Goal: Task Accomplishment & Management: Manage account settings

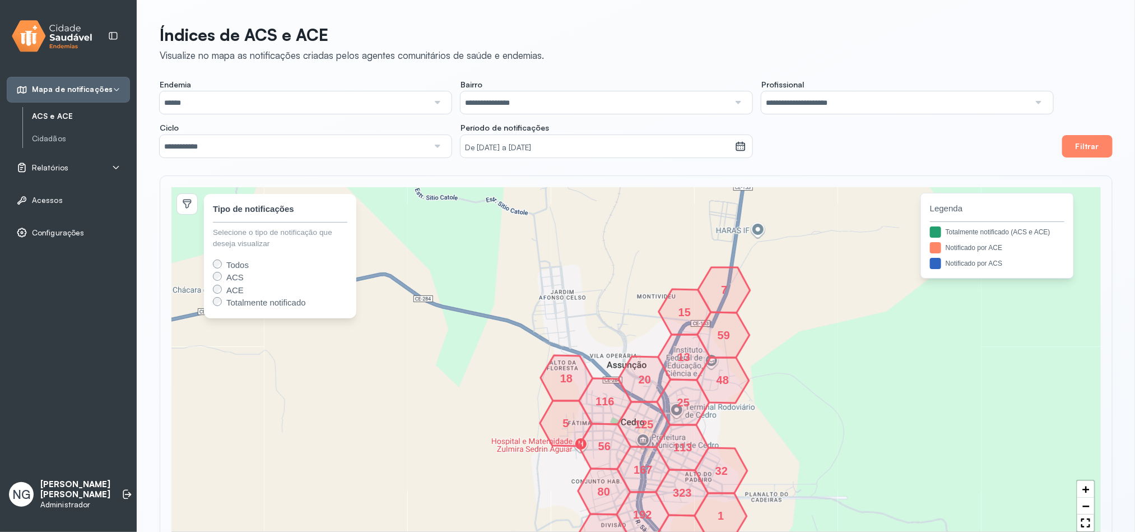
click at [49, 170] on span "Relatórios" at bounding box center [50, 168] width 36 height 10
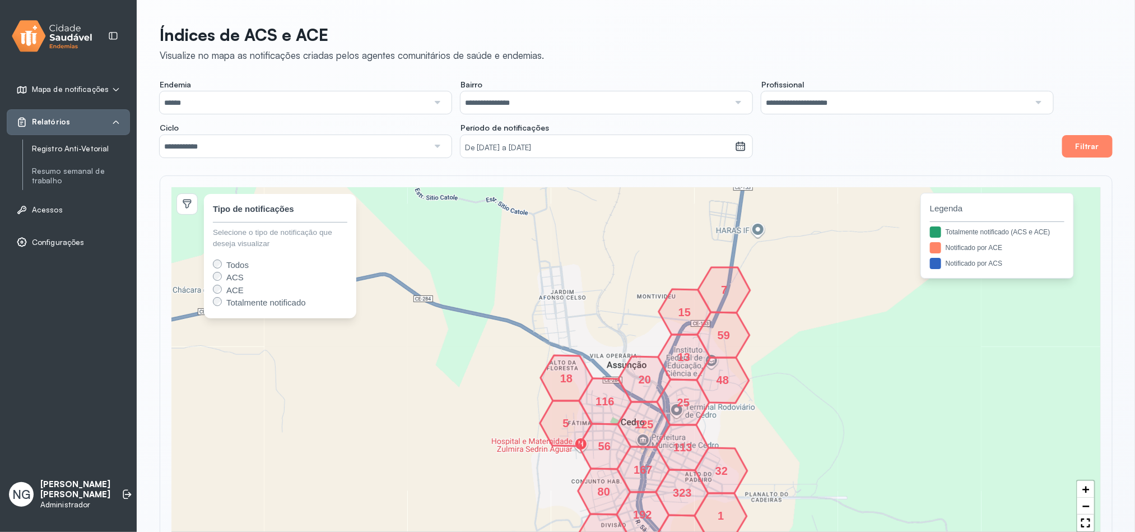
click at [59, 145] on link "Registro Anti-Vetorial" at bounding box center [81, 149] width 98 height 10
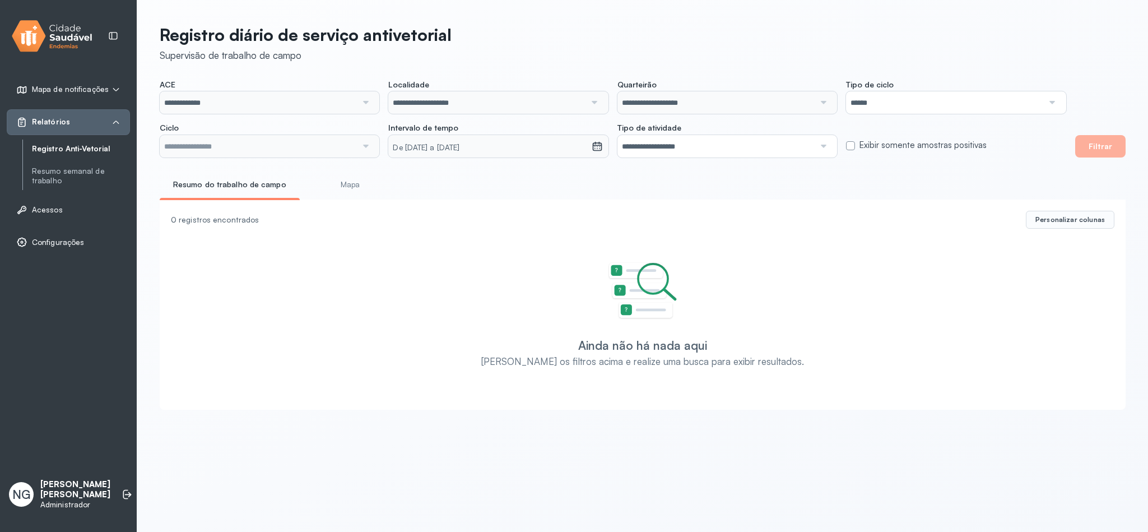
type input "**********"
click at [1096, 151] on button "Filtrar" at bounding box center [1100, 146] width 50 height 22
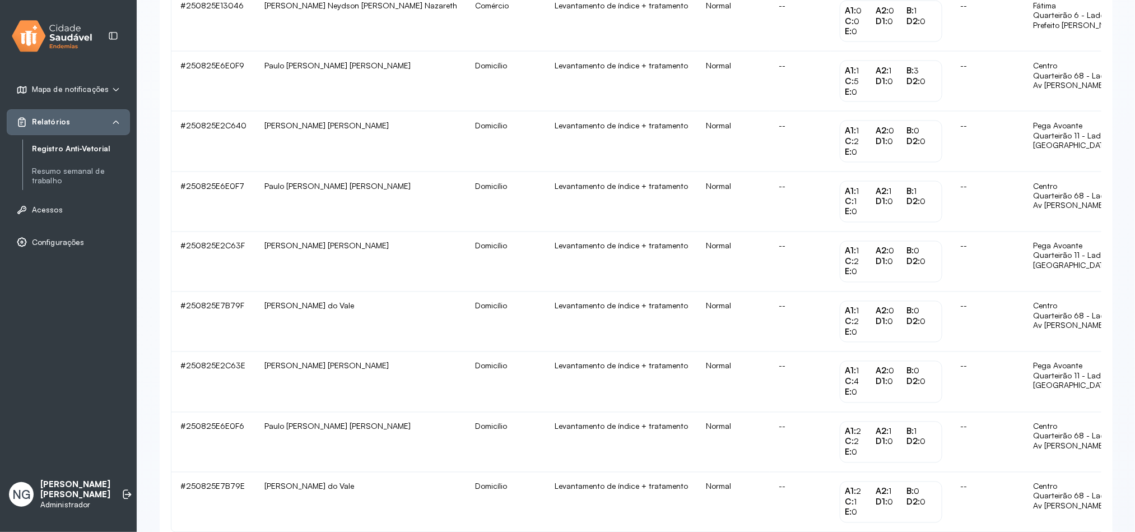
scroll to position [1014, 0]
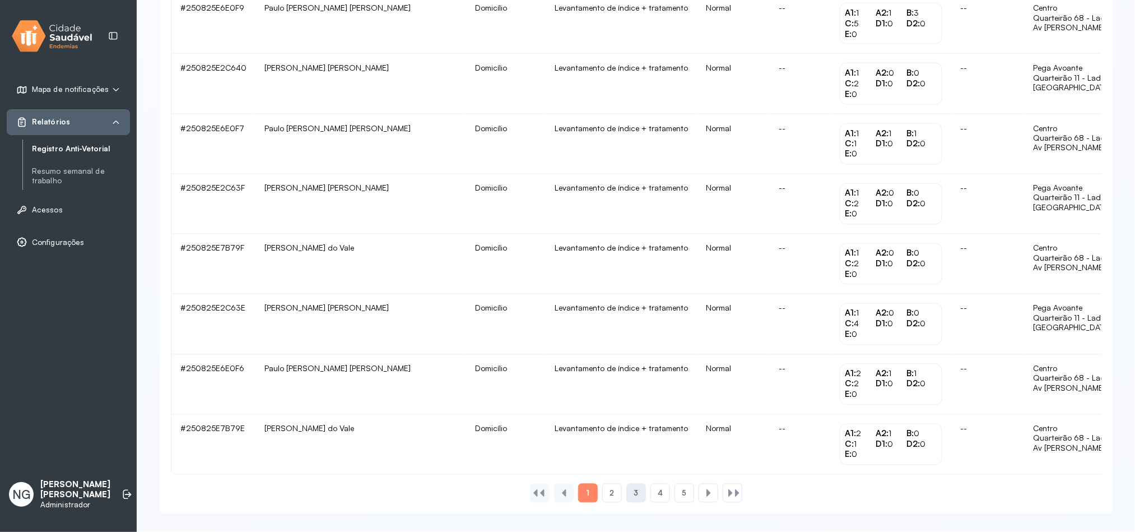
click at [650, 492] on div "3" at bounding box center [660, 492] width 20 height 19
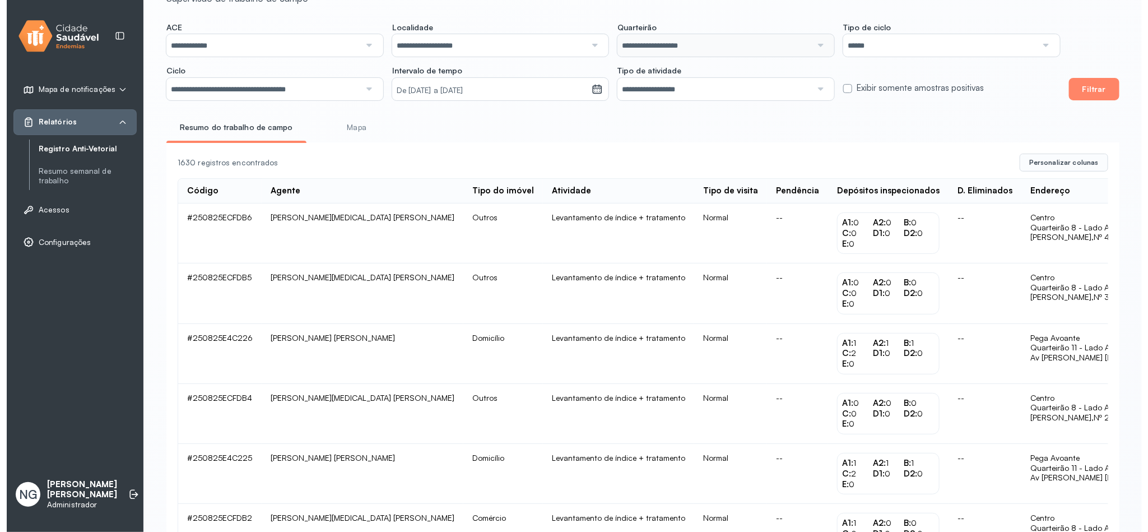
scroll to position [0, 0]
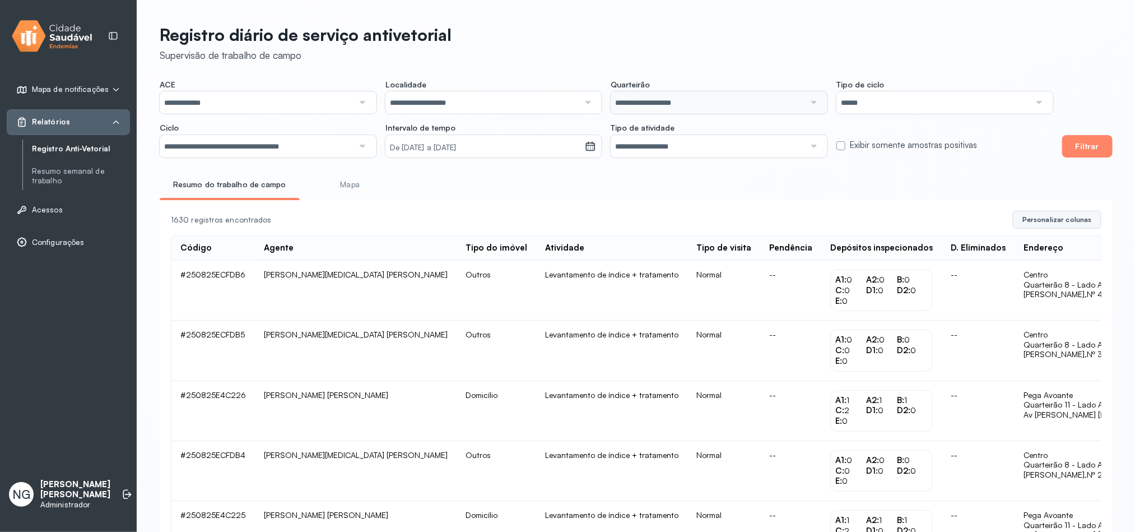
click at [1068, 224] on span "Personalizar colunas" at bounding box center [1056, 219] width 69 height 9
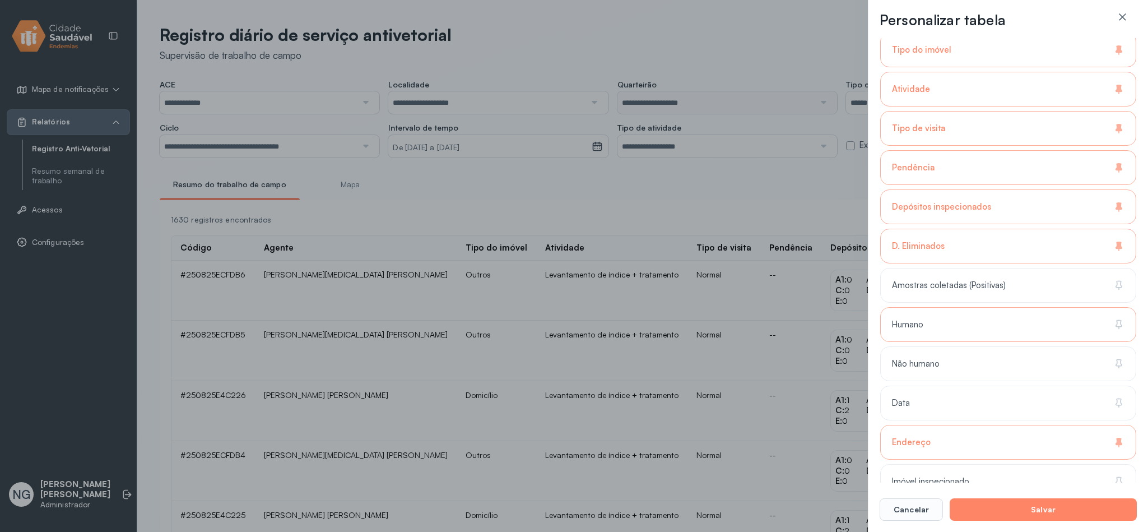
scroll to position [252, 0]
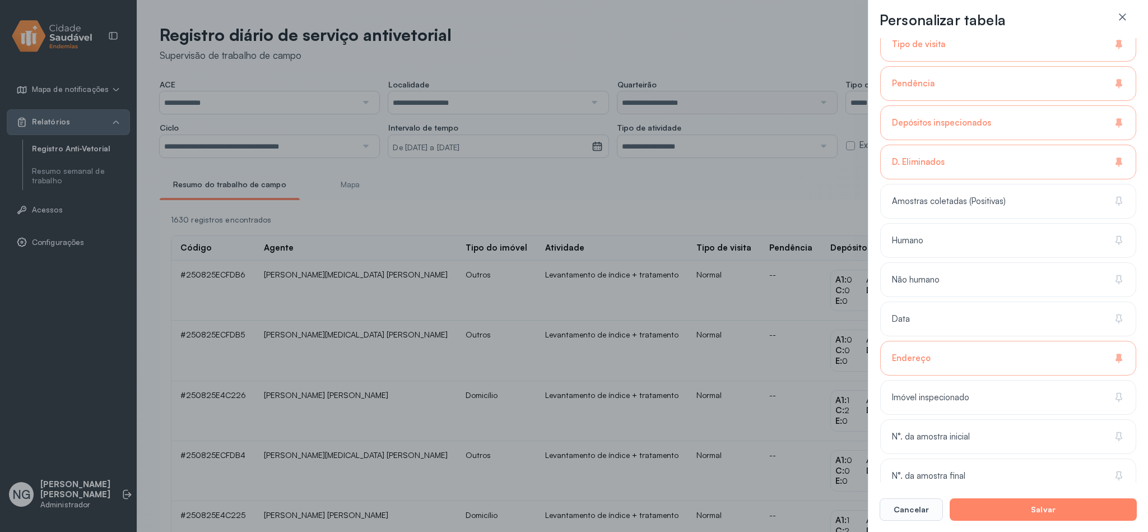
click at [698, 194] on div "Personalizar tabela Selecione até 11 colunas para exibir na tabela. Buscar 9 co…" at bounding box center [574, 266] width 1148 height 532
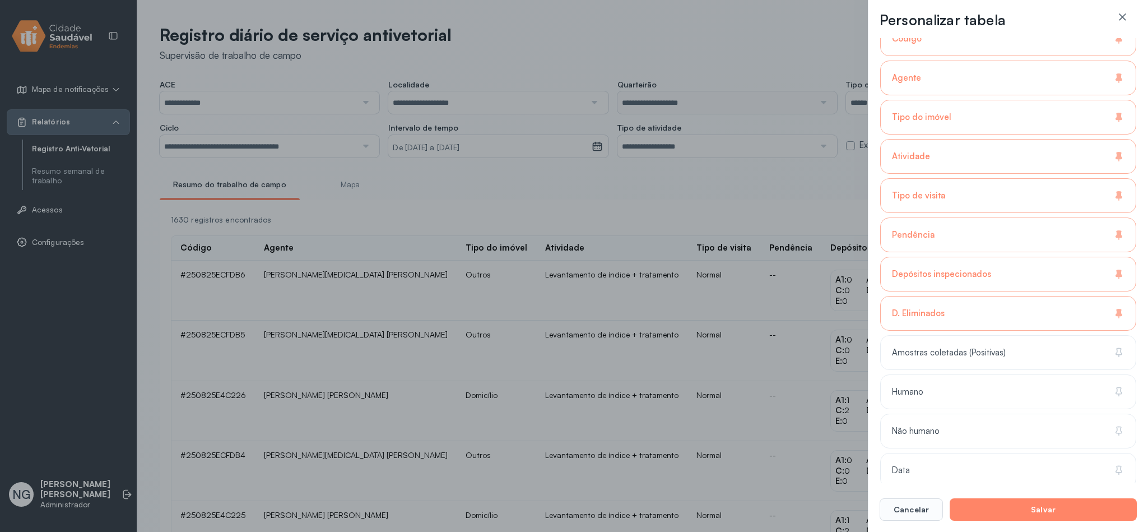
scroll to position [84, 0]
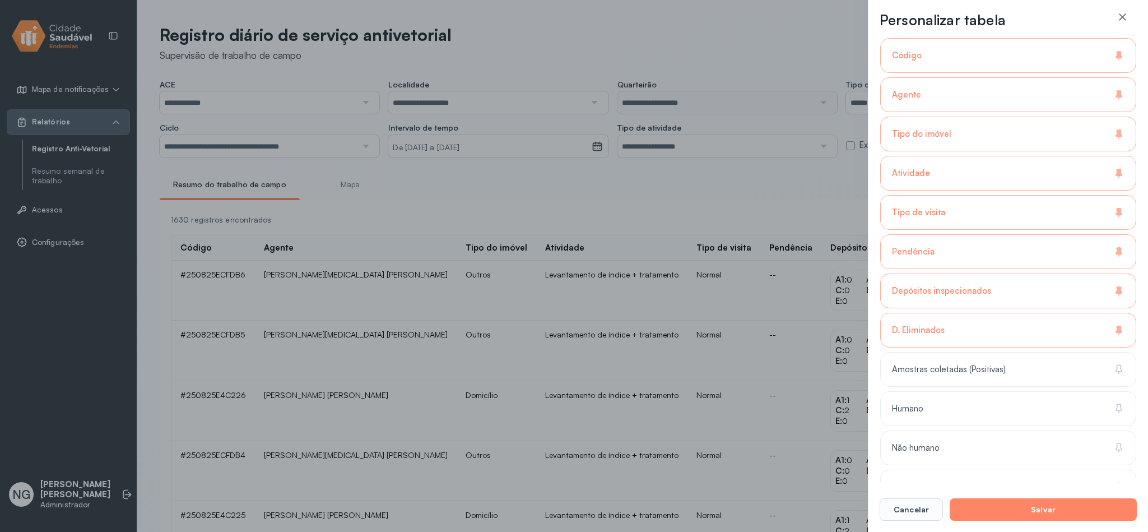
click at [733, 182] on div "Personalizar tabela Selecione até 11 colunas para exibir na tabela. Buscar 9 co…" at bounding box center [574, 266] width 1148 height 532
click at [1121, 21] on icon at bounding box center [1121, 16] width 11 height 11
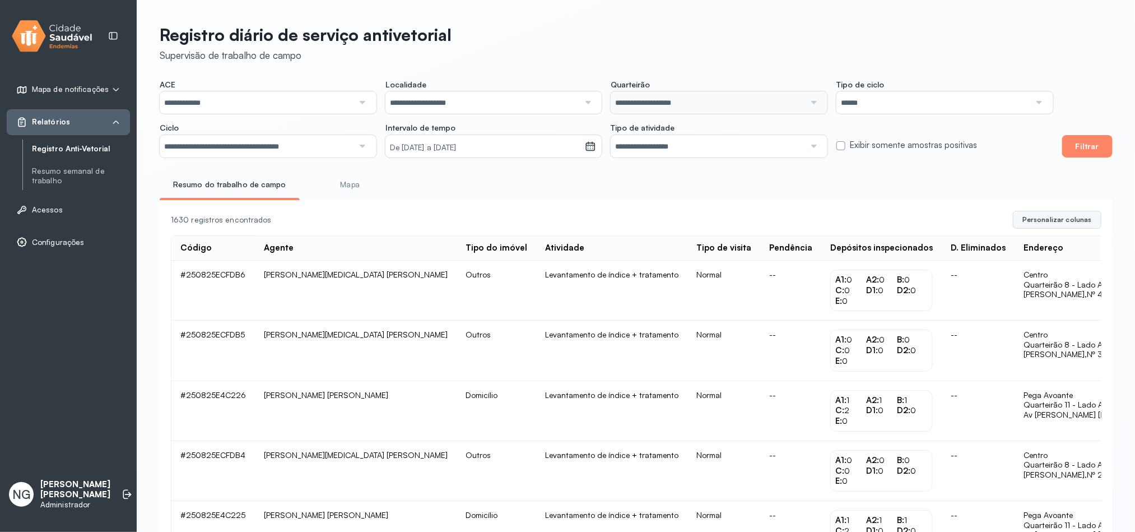
click at [1066, 214] on button "Personalizar colunas" at bounding box center [1057, 220] width 89 height 18
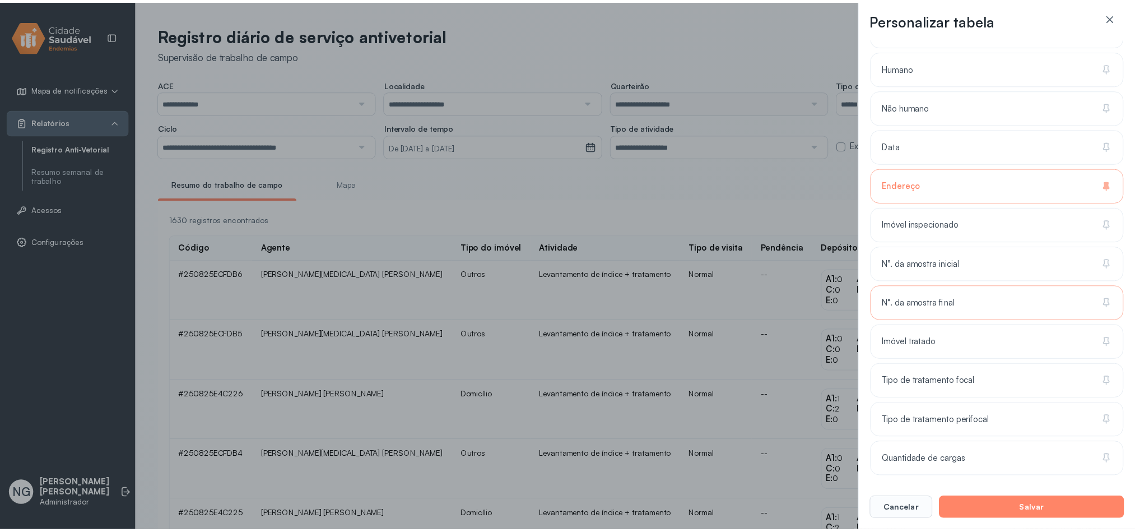
scroll to position [352, 0]
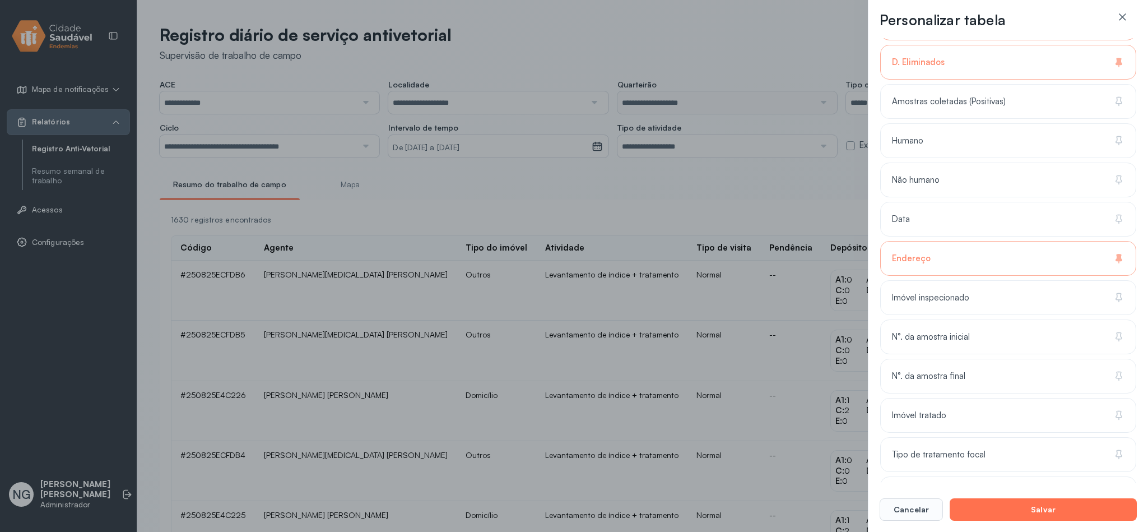
click at [1044, 508] on button "Salvar" at bounding box center [1042, 509] width 187 height 22
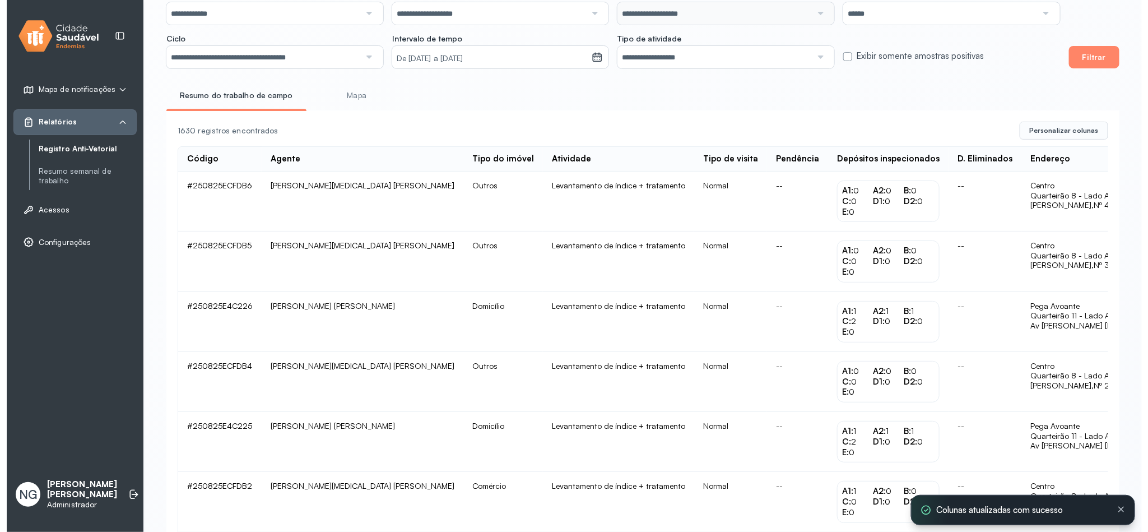
scroll to position [168, 0]
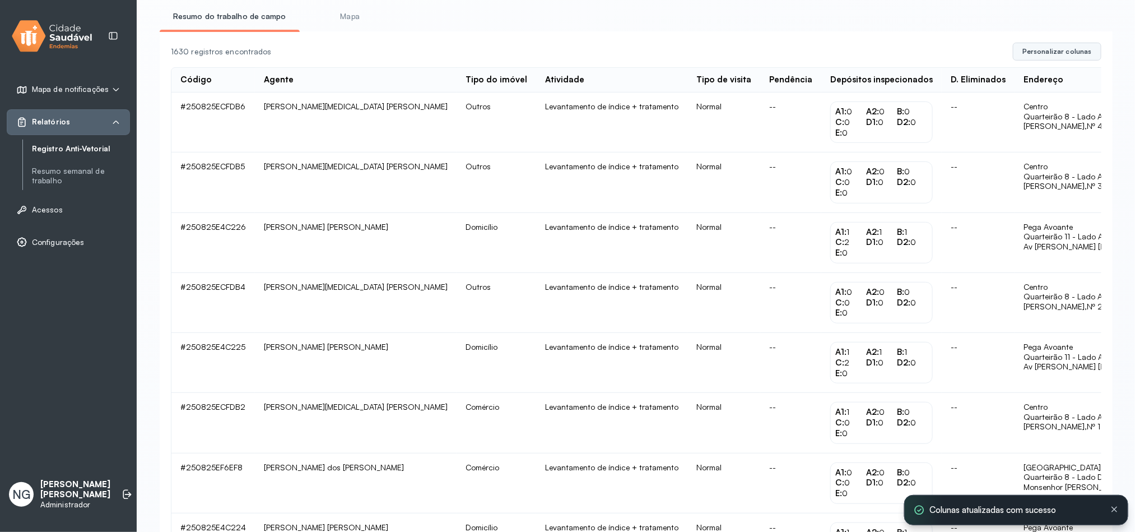
click at [1054, 49] on button "Personalizar colunas" at bounding box center [1057, 52] width 89 height 18
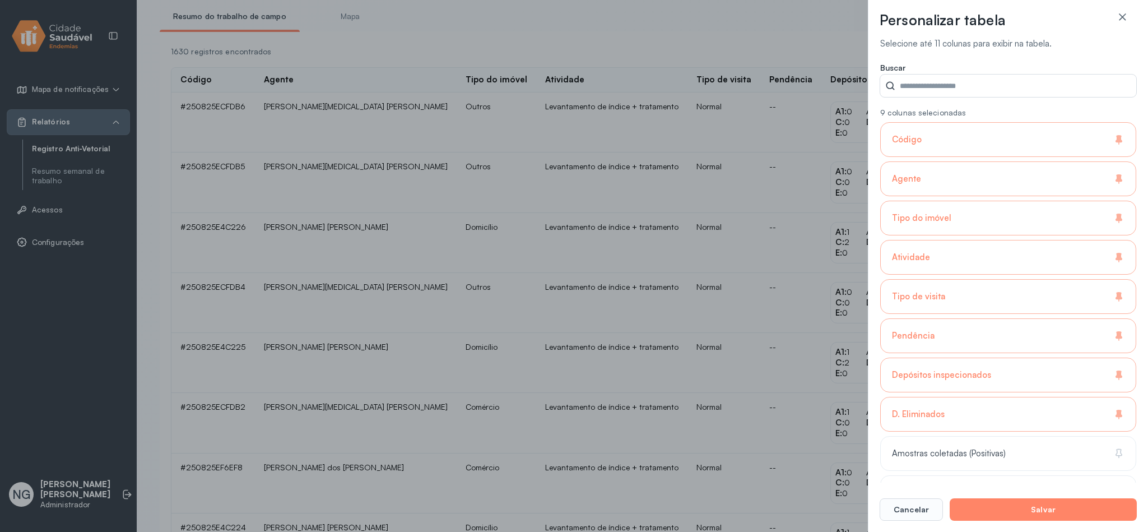
click at [942, 161] on div "Código" at bounding box center [1008, 178] width 256 height 35
click at [1058, 504] on button "Salvar" at bounding box center [1042, 509] width 187 height 22
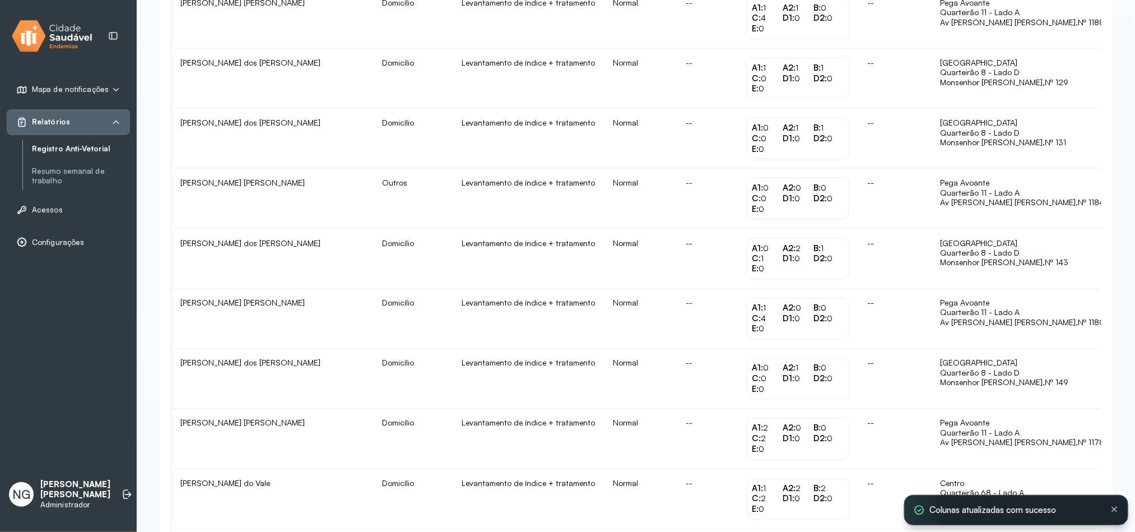
scroll to position [1014, 0]
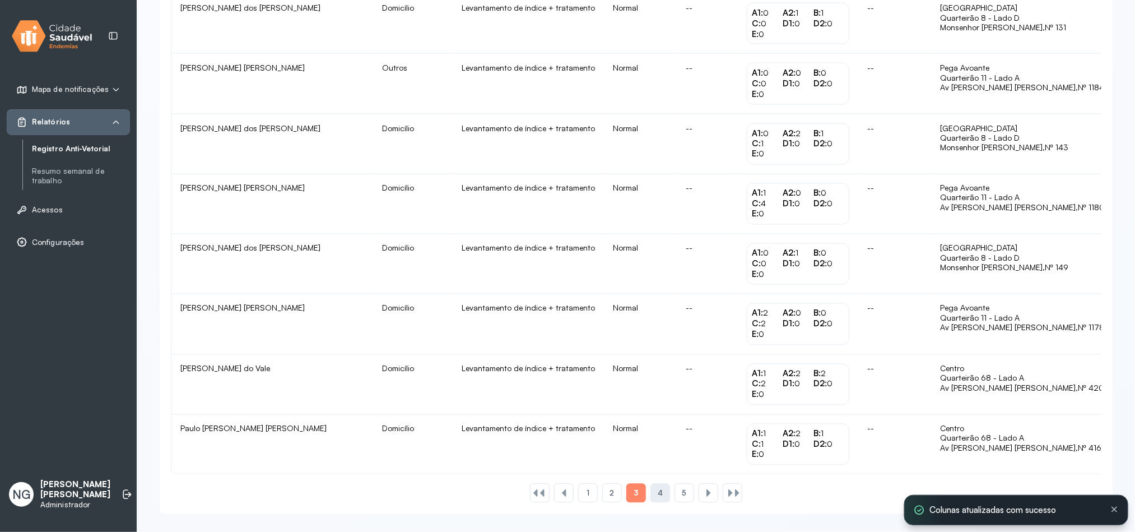
click at [658, 494] on span "4" at bounding box center [660, 493] width 5 height 10
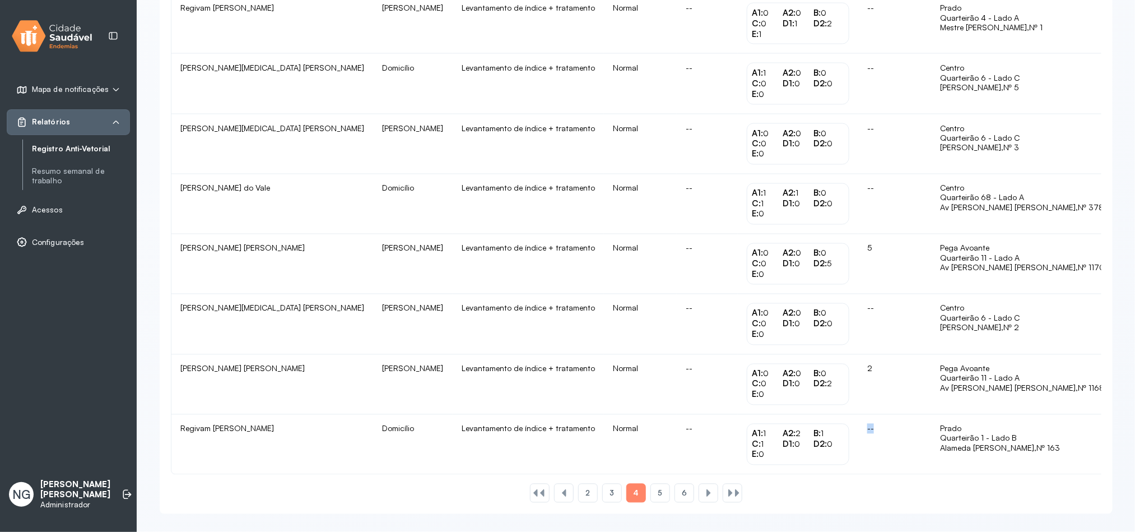
drag, startPoint x: 844, startPoint y: 429, endPoint x: 854, endPoint y: 429, distance: 9.5
click at [858, 429] on td "--" at bounding box center [894, 444] width 73 height 59
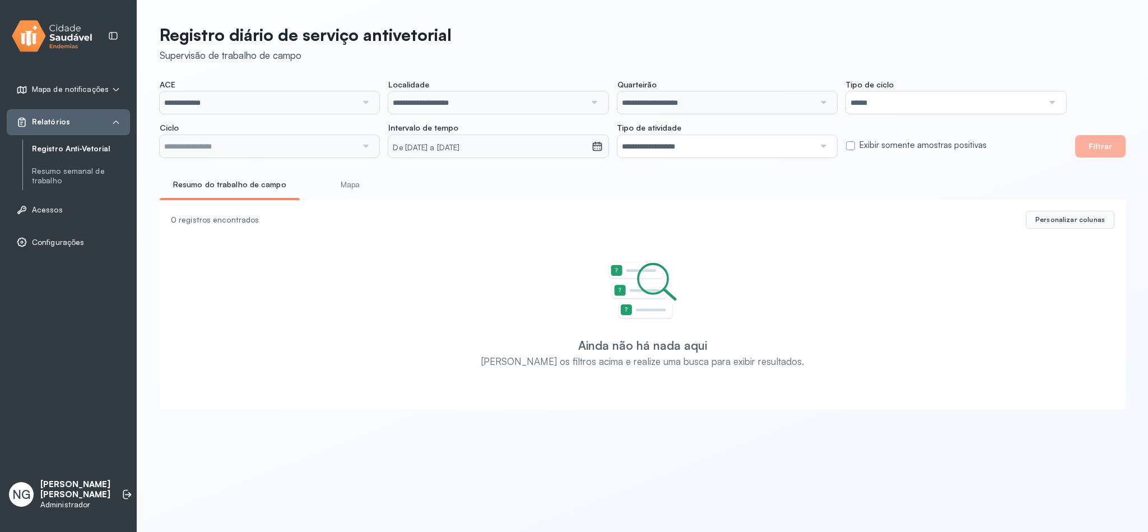
type input "**********"
click at [1096, 153] on button "Filtrar" at bounding box center [1100, 146] width 50 height 22
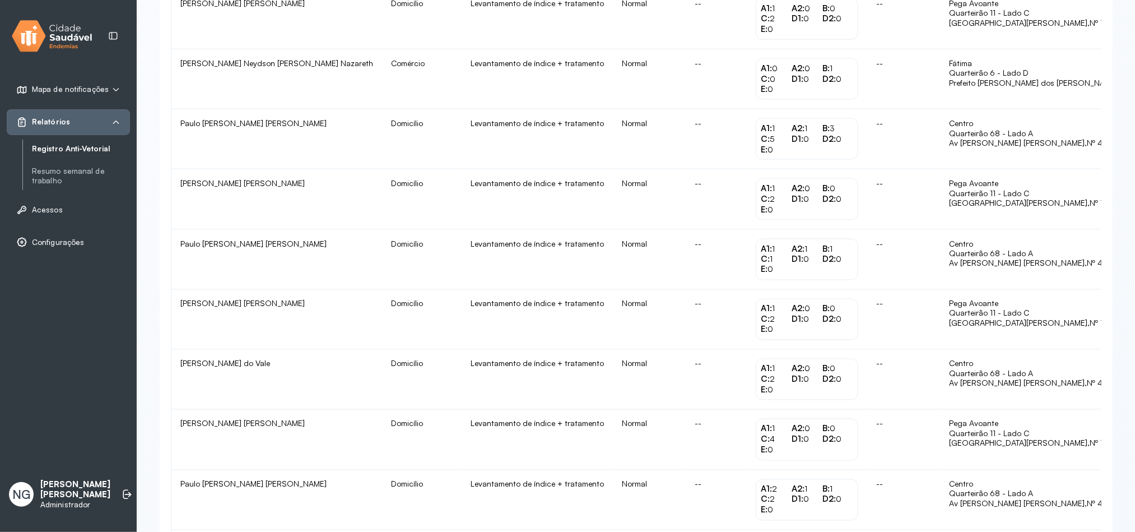
scroll to position [1014, 0]
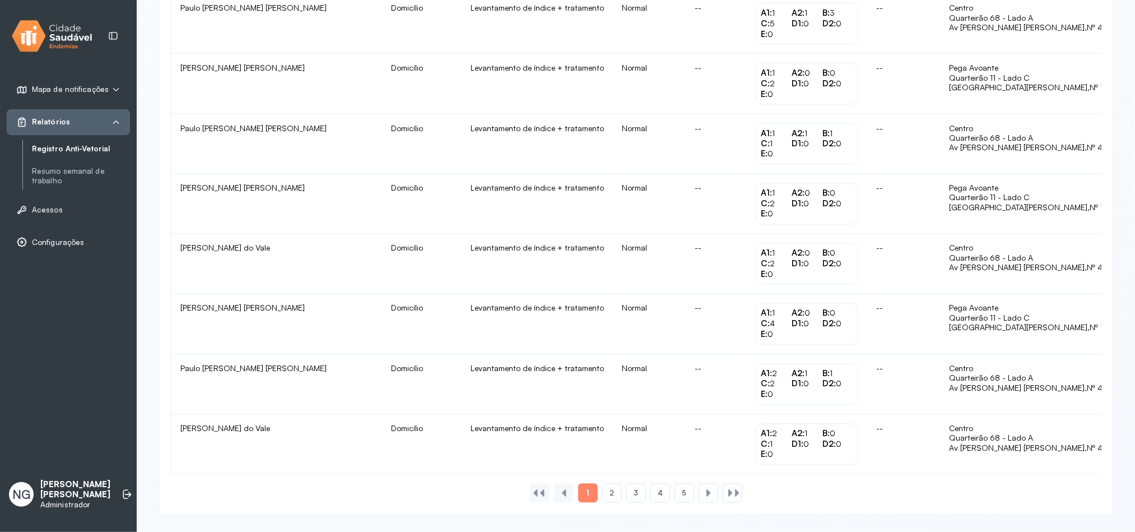
click at [626, 491] on div "2" at bounding box center [636, 492] width 20 height 19
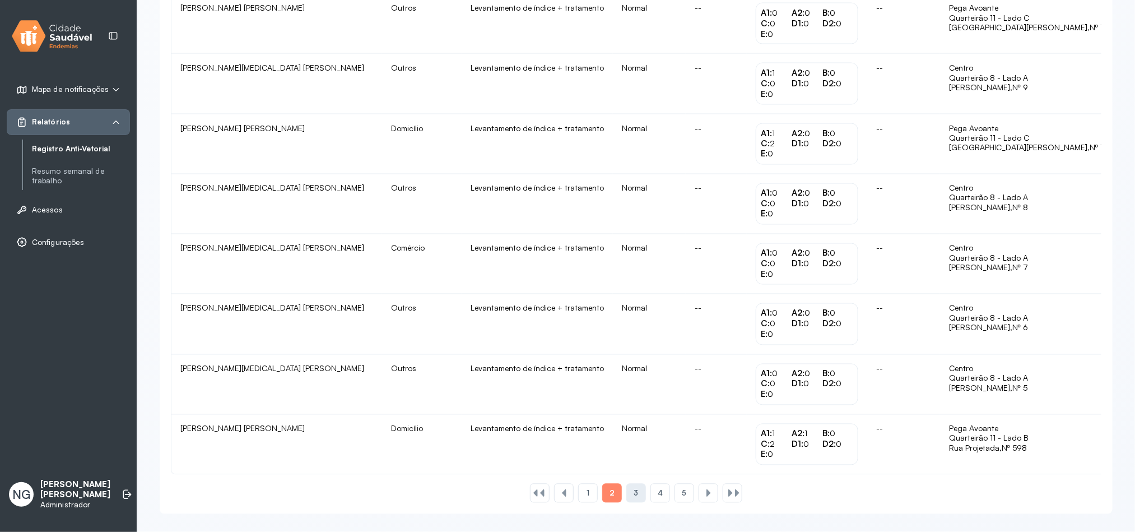
click at [635, 497] on span "3" at bounding box center [636, 493] width 4 height 10
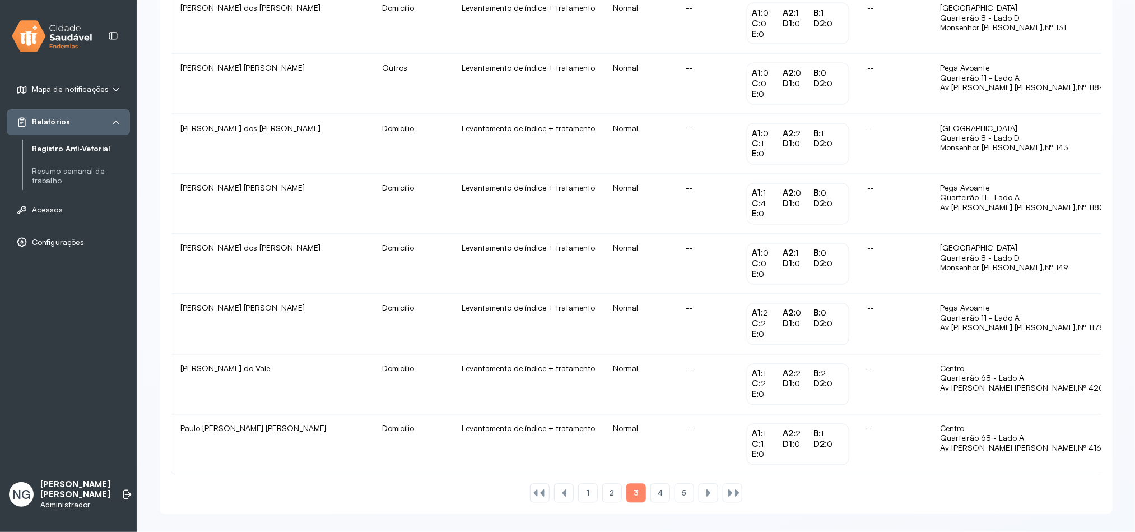
click at [674, 496] on div "4" at bounding box center [684, 492] width 20 height 19
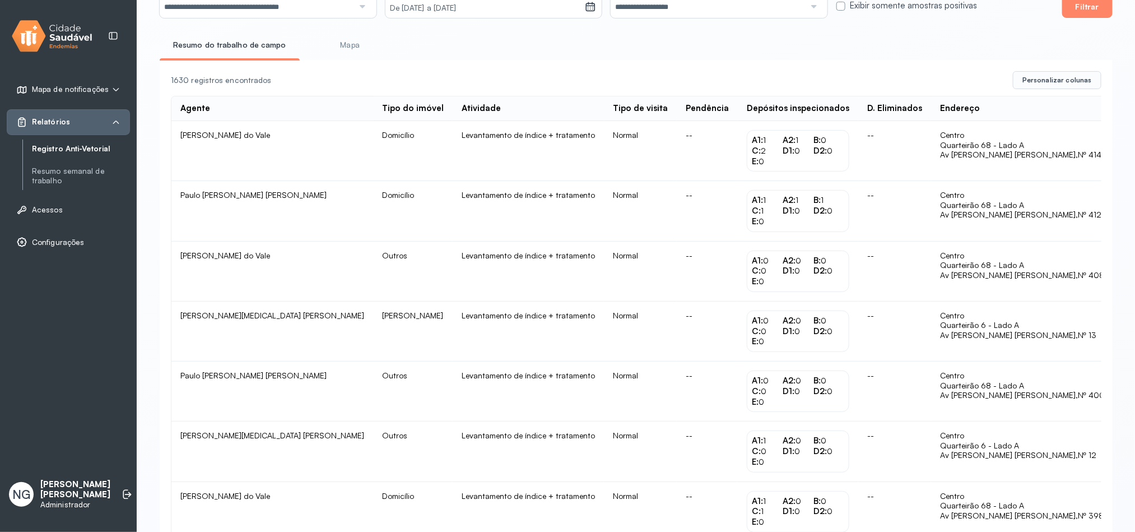
scroll to position [0, 0]
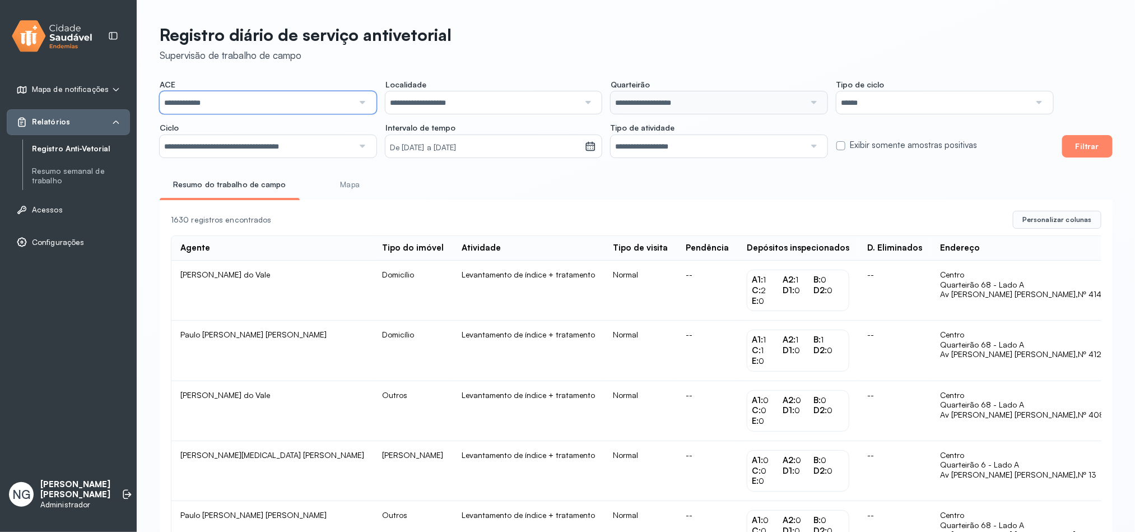
click at [246, 100] on input "**********" at bounding box center [257, 102] width 194 height 22
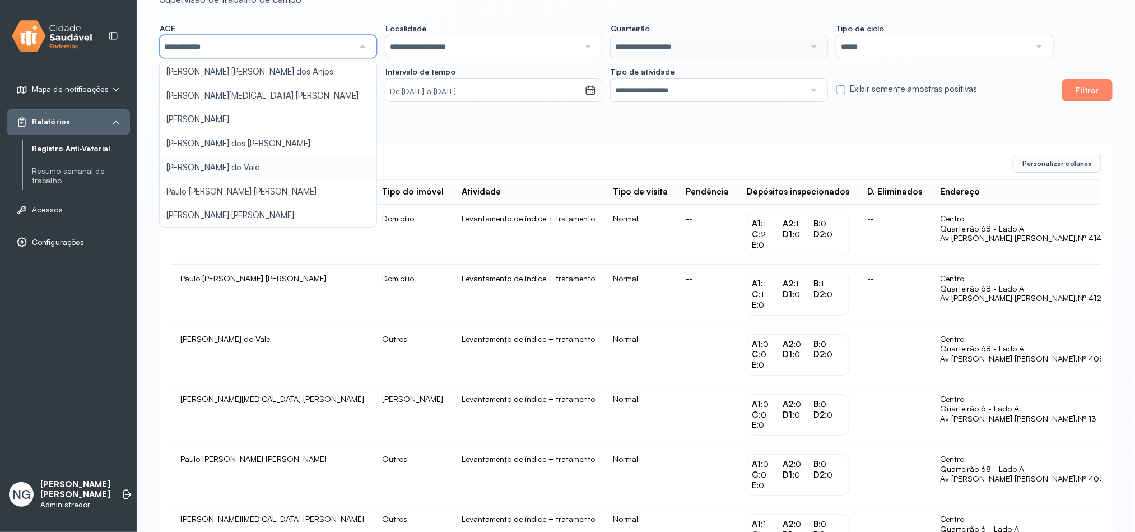
scroll to position [84, 0]
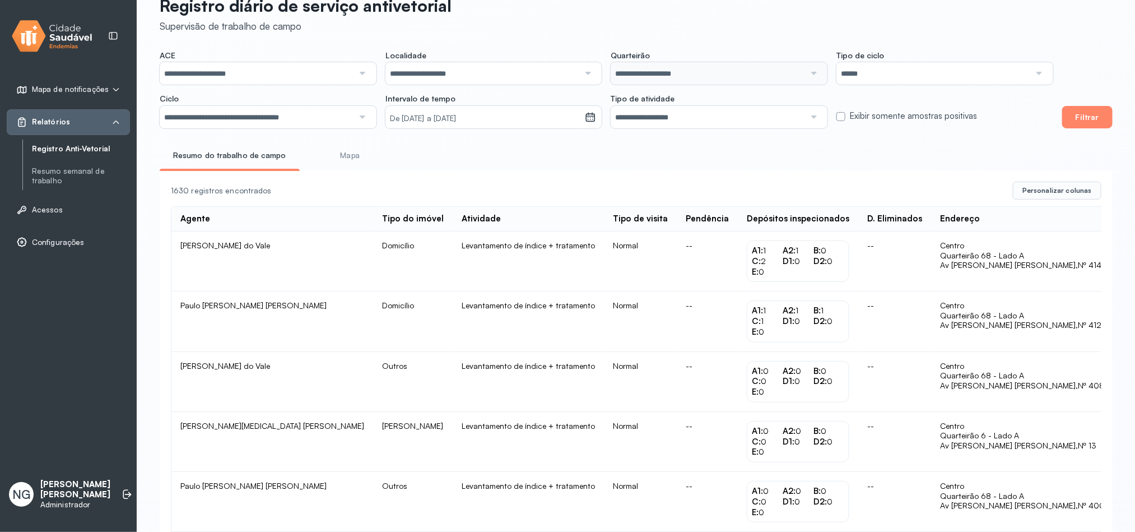
scroll to position [0, 0]
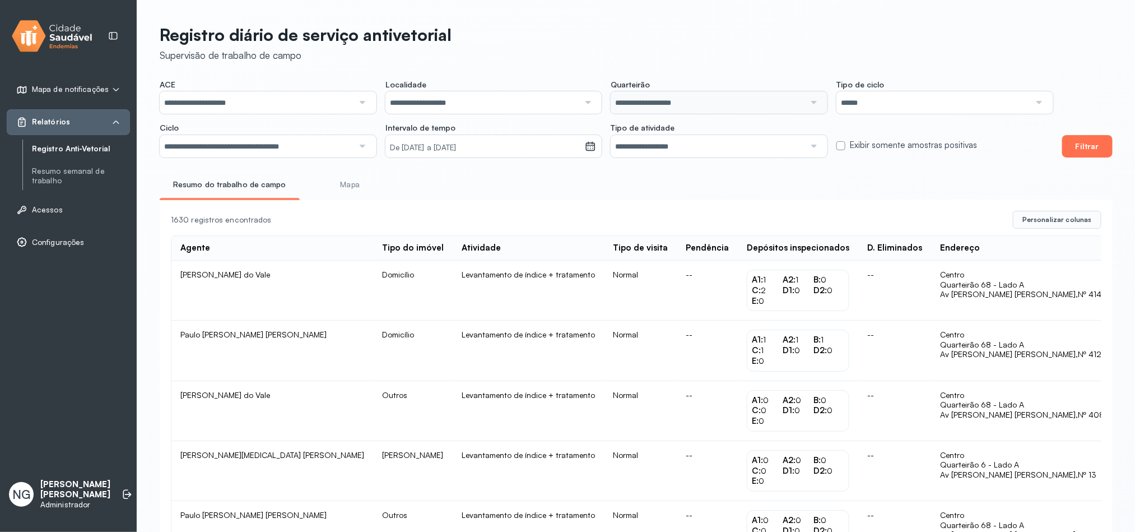
click at [1100, 148] on button "Filtrar" at bounding box center [1087, 146] width 50 height 22
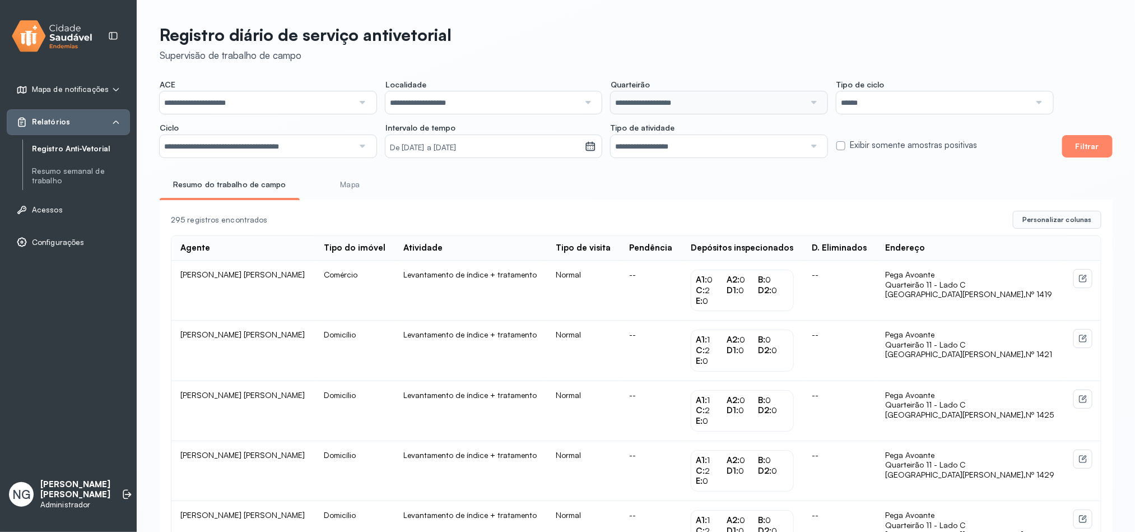
click at [439, 95] on input "**********" at bounding box center [482, 102] width 194 height 22
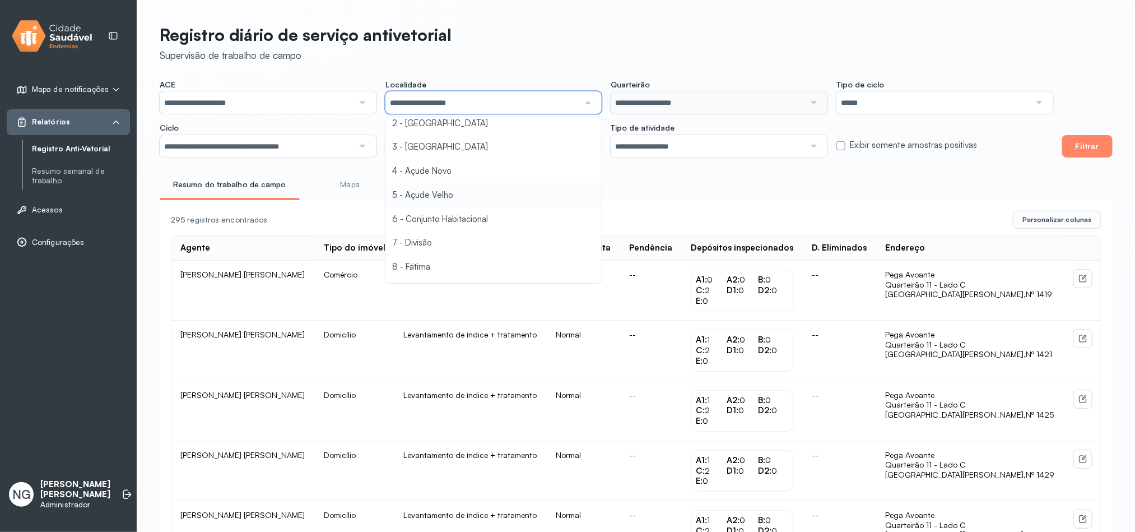
scroll to position [84, 0]
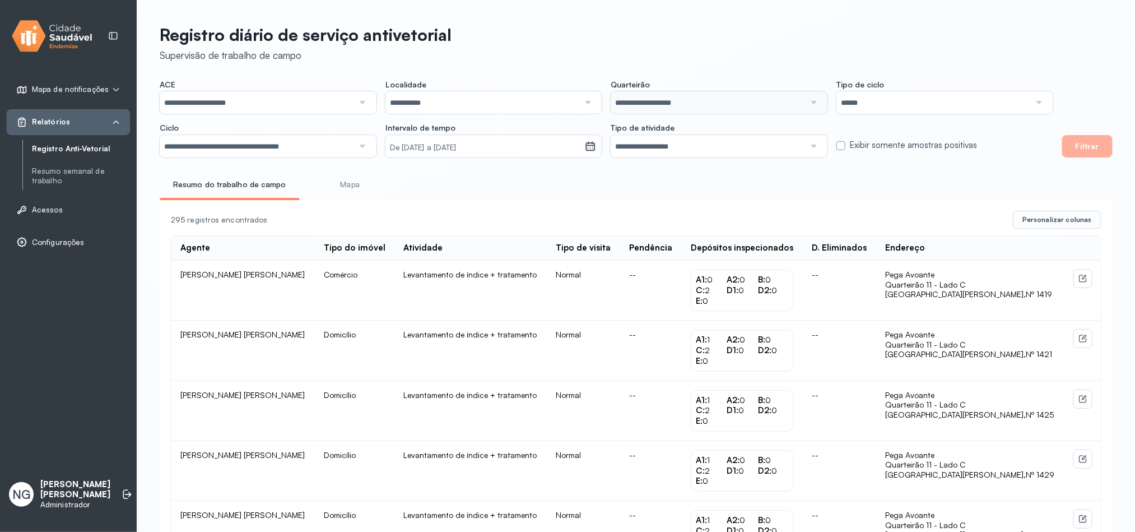
click at [1089, 145] on button "Filtrar" at bounding box center [1087, 146] width 50 height 22
click at [1064, 220] on span "Personalizar colunas" at bounding box center [1056, 219] width 69 height 9
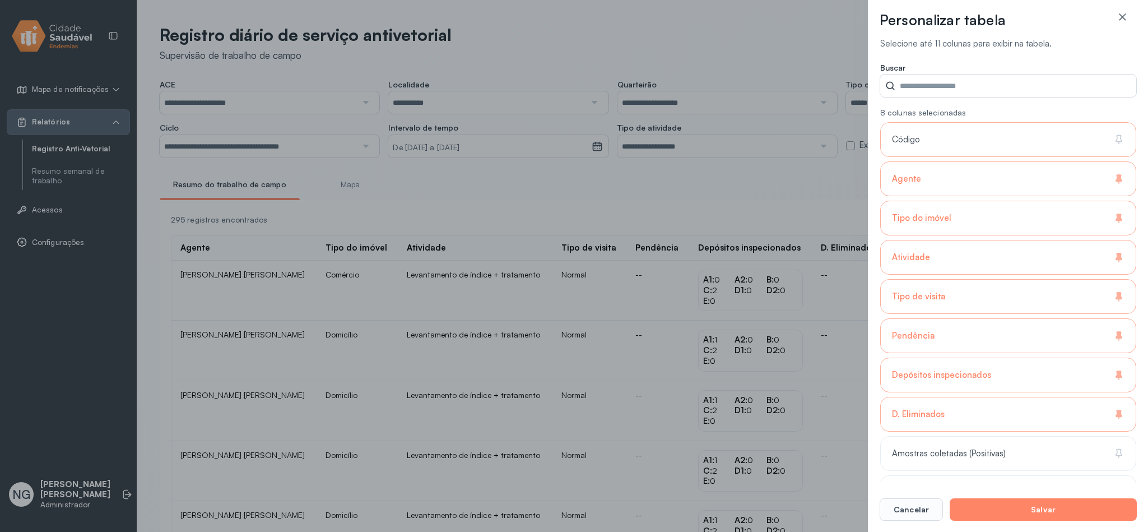
click at [949, 161] on div "Código" at bounding box center [1008, 178] width 256 height 35
click at [1041, 514] on button "Salvar" at bounding box center [1042, 509] width 187 height 22
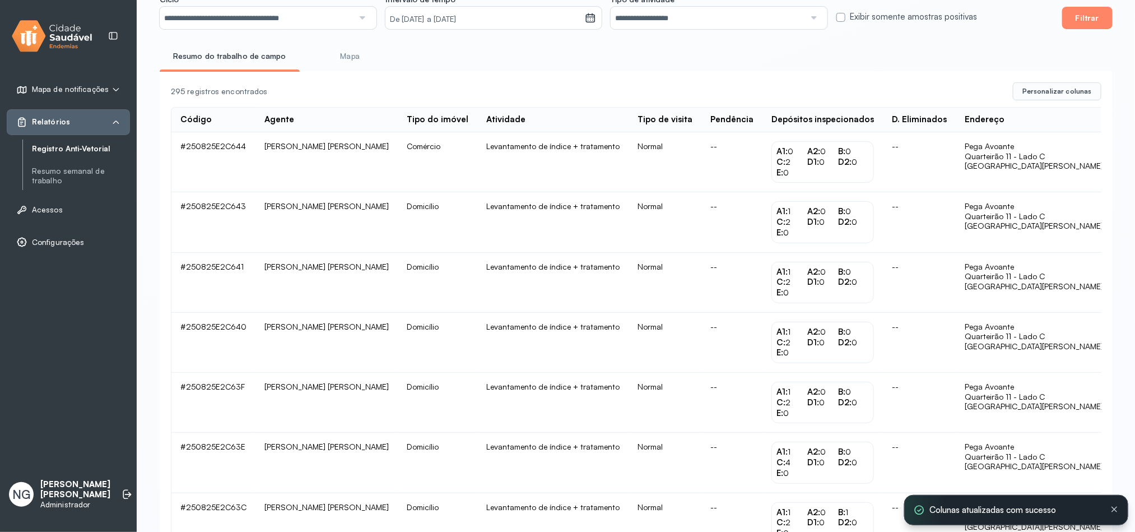
scroll to position [0, 0]
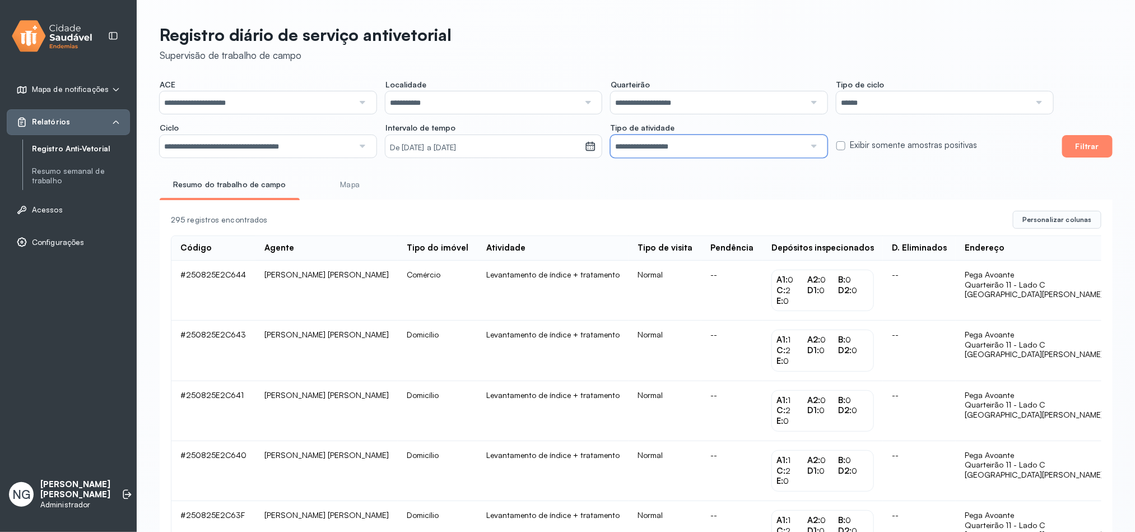
click at [664, 143] on input "**********" at bounding box center [708, 146] width 194 height 22
click at [698, 116] on div "**********" at bounding box center [606, 119] width 893 height 78
click at [697, 93] on input "**********" at bounding box center [708, 102] width 194 height 22
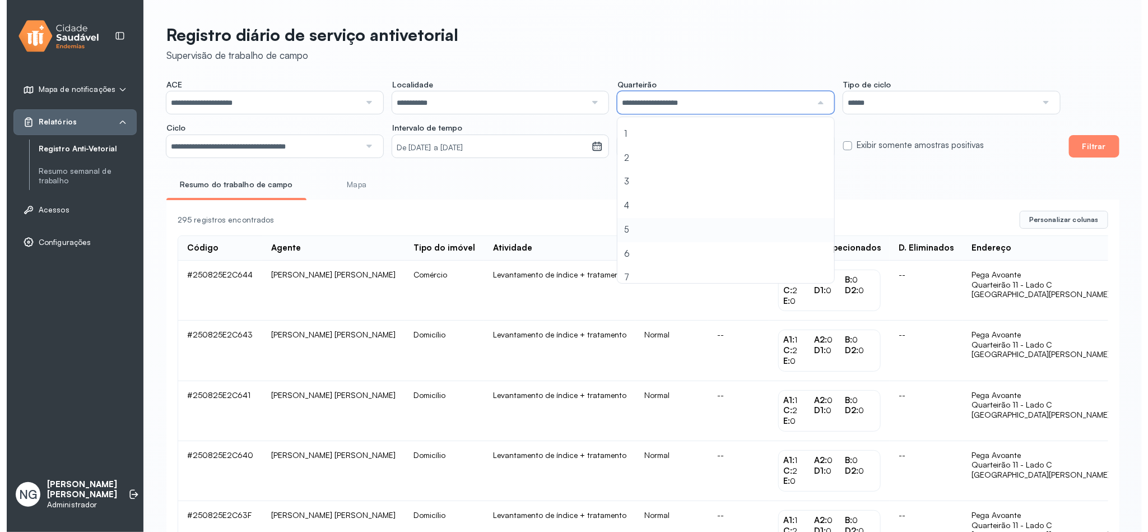
scroll to position [25, 0]
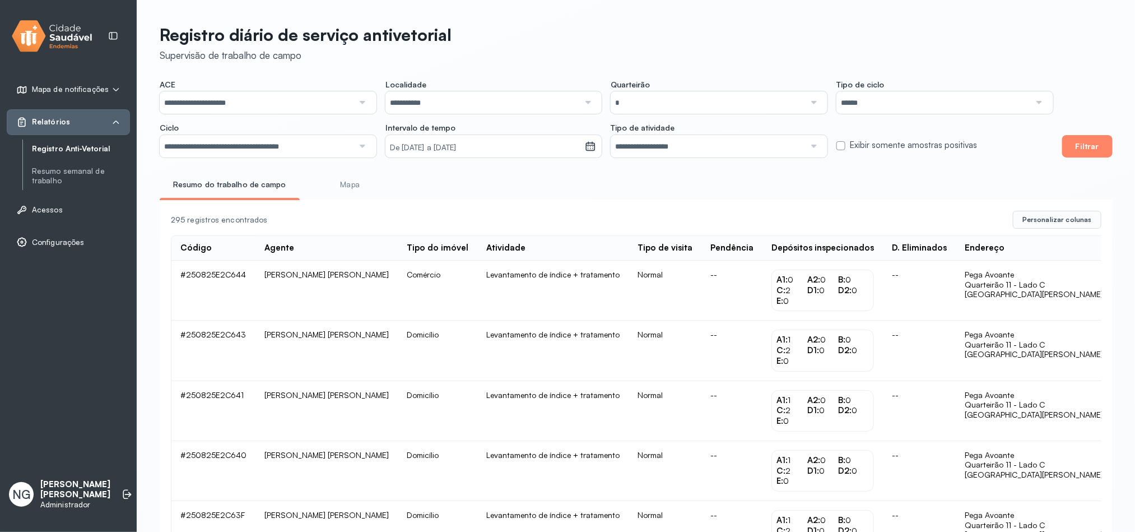
click at [1092, 145] on button "Filtrar" at bounding box center [1087, 146] width 50 height 22
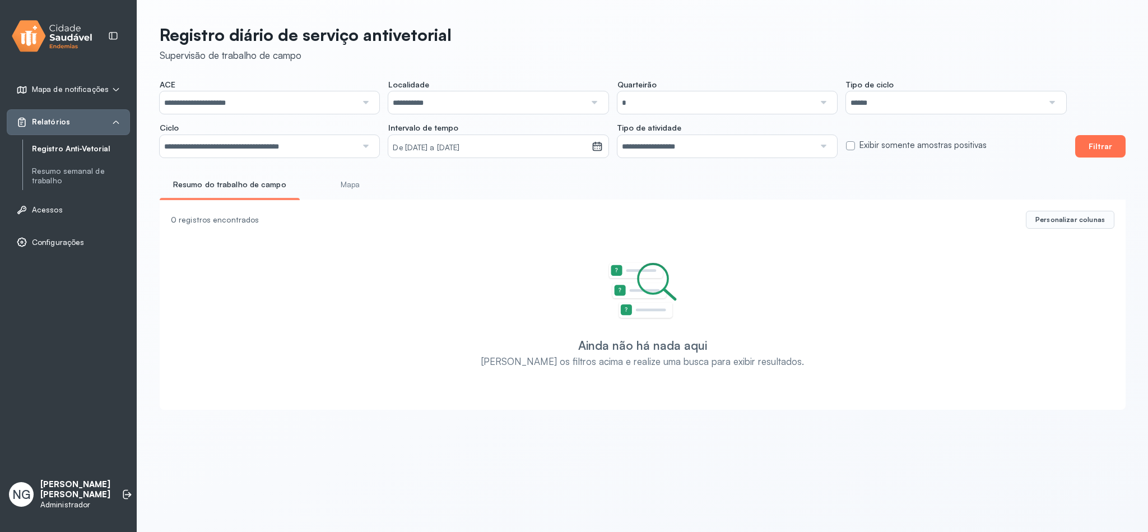
click at [1098, 151] on button "Filtrar" at bounding box center [1100, 146] width 50 height 22
click at [656, 98] on input "*" at bounding box center [715, 102] width 197 height 22
click at [507, 103] on input "**********" at bounding box center [486, 102] width 197 height 22
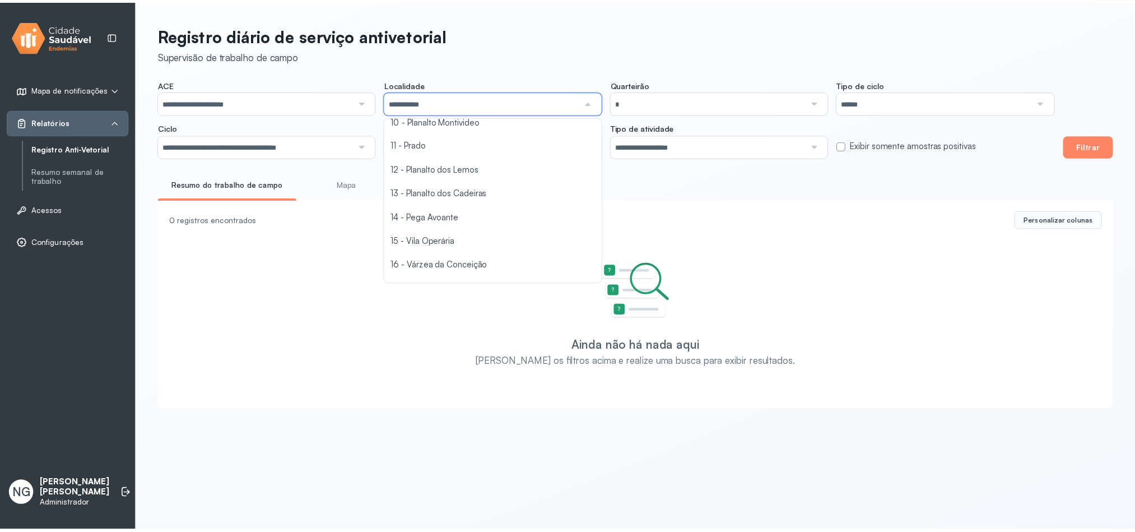
scroll to position [252, 0]
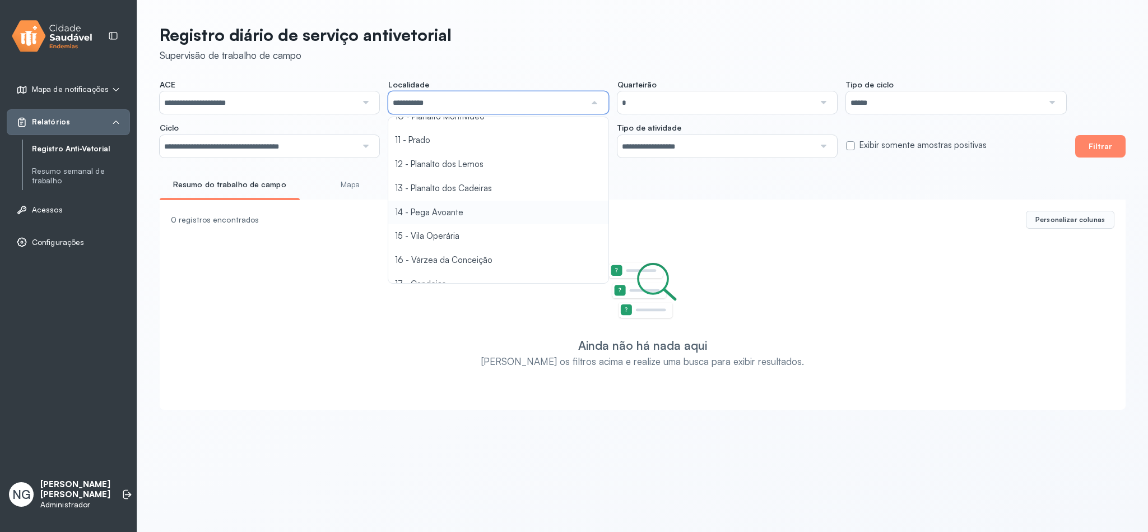
type input "**********"
click at [454, 211] on div "**********" at bounding box center [642, 213] width 1011 height 427
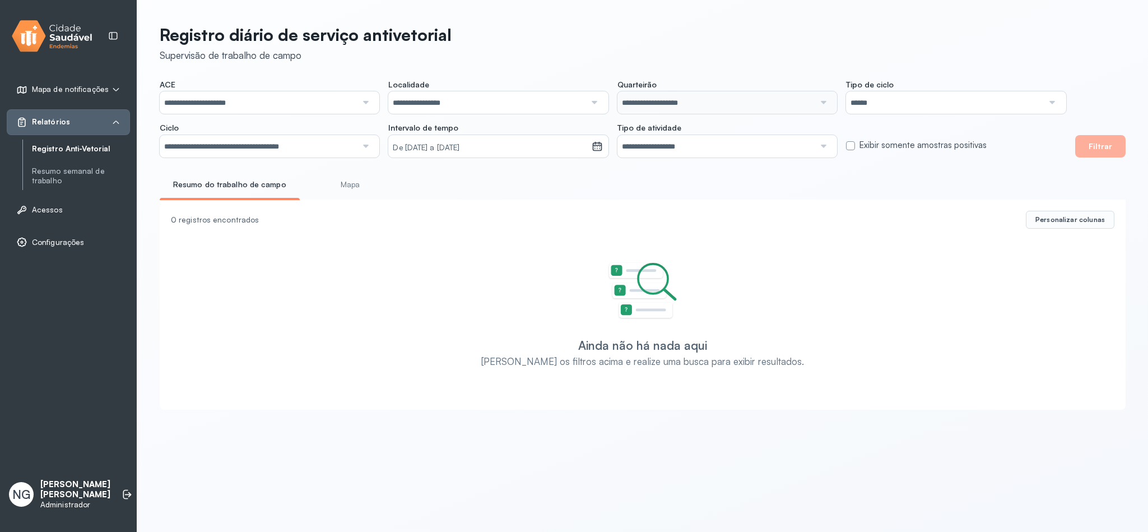
click at [1106, 146] on button "Filtrar" at bounding box center [1100, 146] width 50 height 22
click at [1106, 150] on button "Filtrar" at bounding box center [1100, 146] width 50 height 22
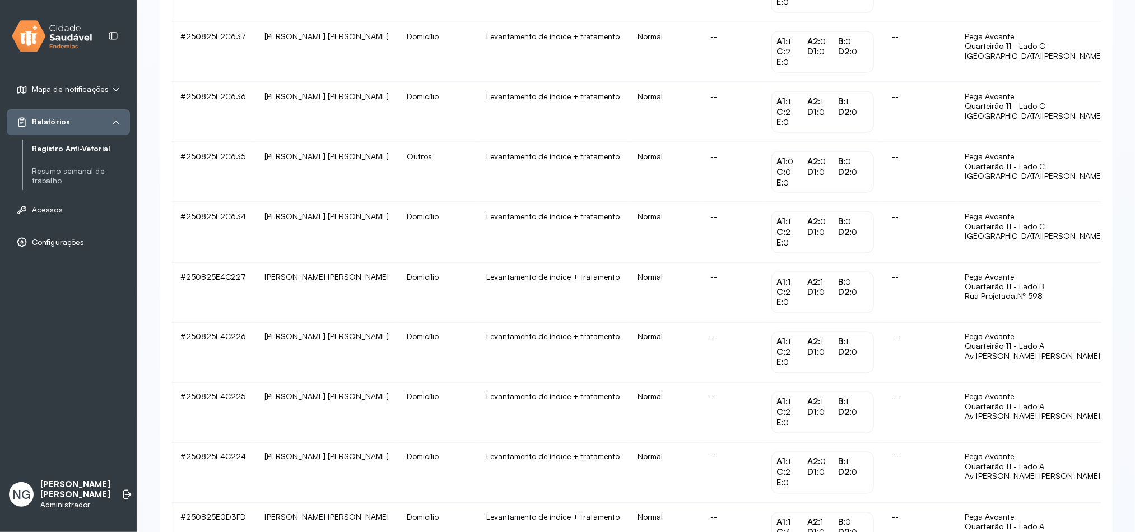
scroll to position [1014, 0]
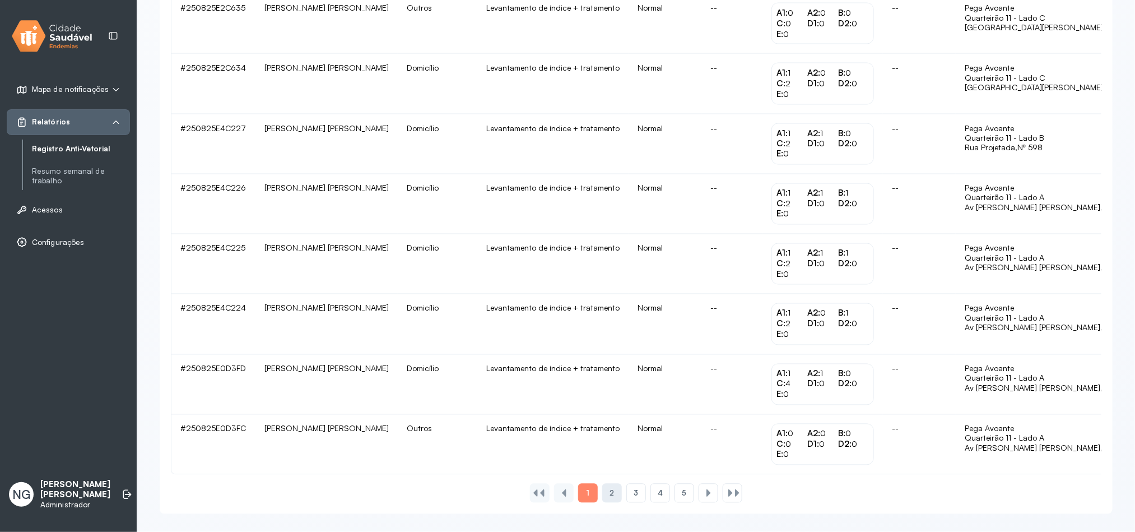
click at [626, 497] on div "2" at bounding box center [636, 492] width 20 height 19
click at [650, 495] on div "3" at bounding box center [660, 492] width 20 height 19
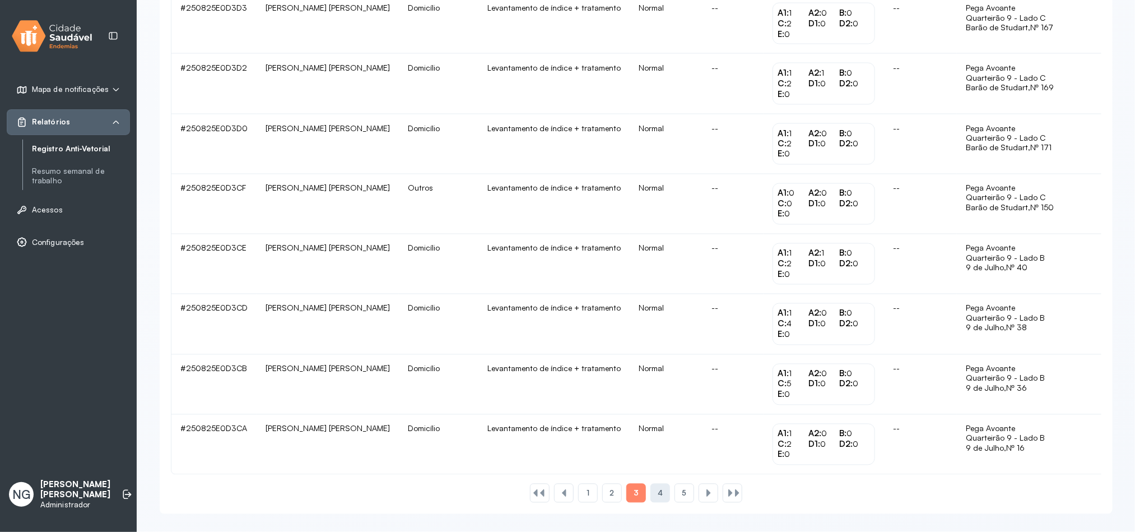
click at [674, 491] on div "4" at bounding box center [684, 492] width 20 height 19
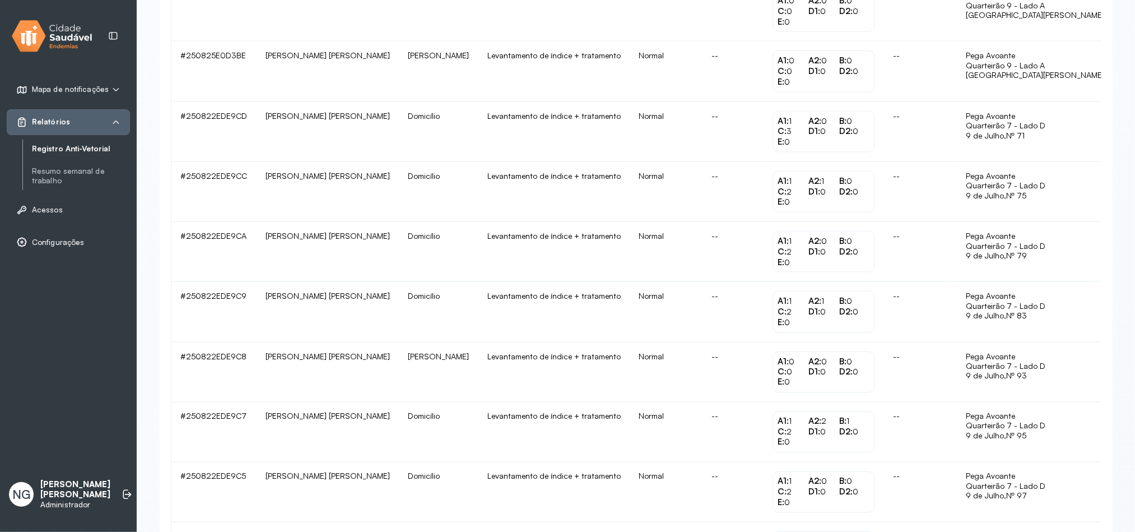
scroll to position [1008, 0]
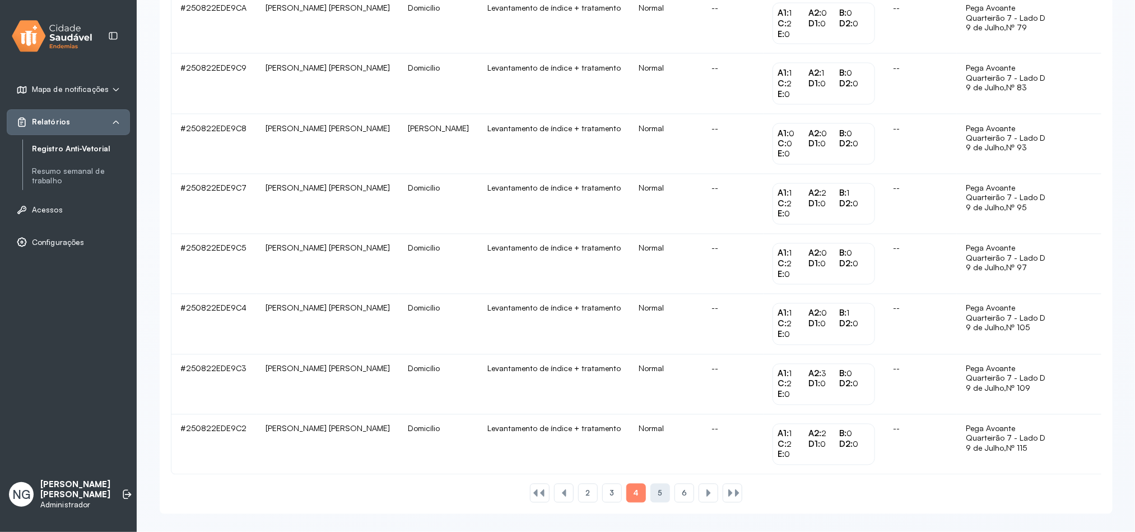
click at [661, 498] on span "5" at bounding box center [660, 493] width 4 height 10
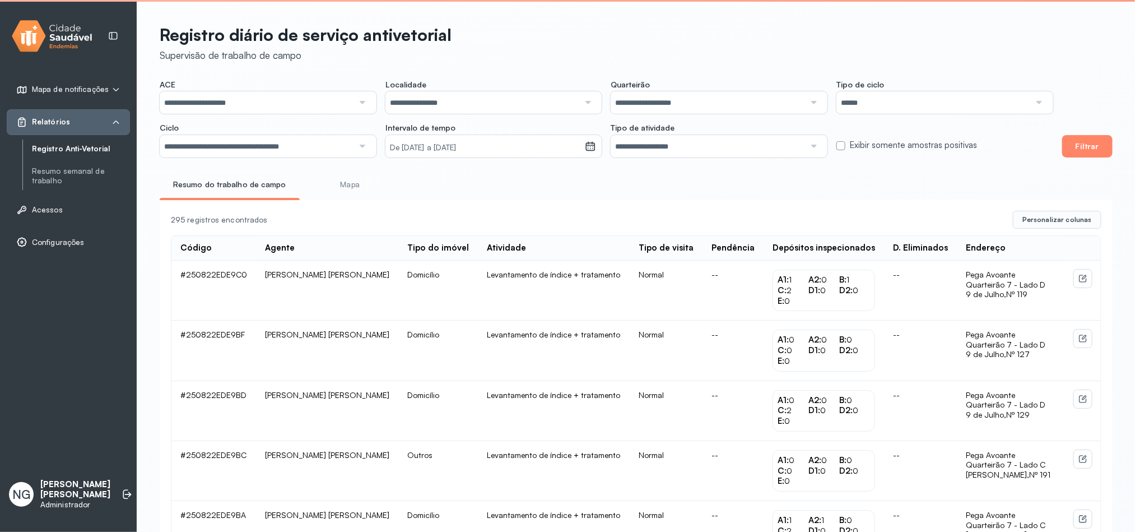
scroll to position [1014, 0]
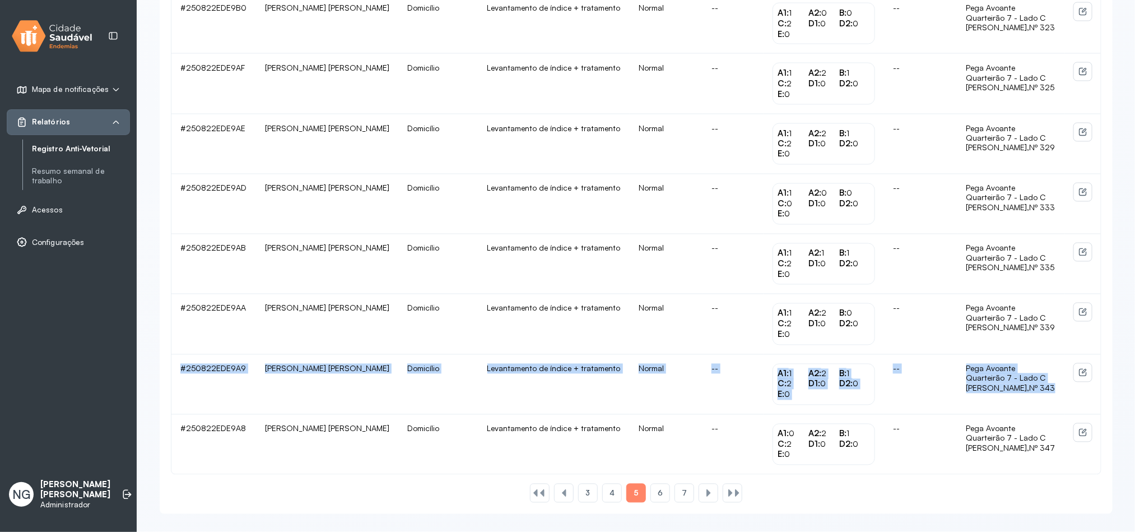
drag, startPoint x: 176, startPoint y: 365, endPoint x: 1056, endPoint y: 389, distance: 879.8
click at [1056, 415] on tr "#250822EDE9A9 [PERSON_NAME] [PERSON_NAME] Domicílio Levantamento de índice + tr…" at bounding box center [635, 444] width 929 height 59
copy tr "#250822EDE9A9 [PERSON_NAME] [PERSON_NAME] Domicílio Levantamento de índice + tr…"
click at [630, 385] on td "Normal" at bounding box center [666, 385] width 73 height 60
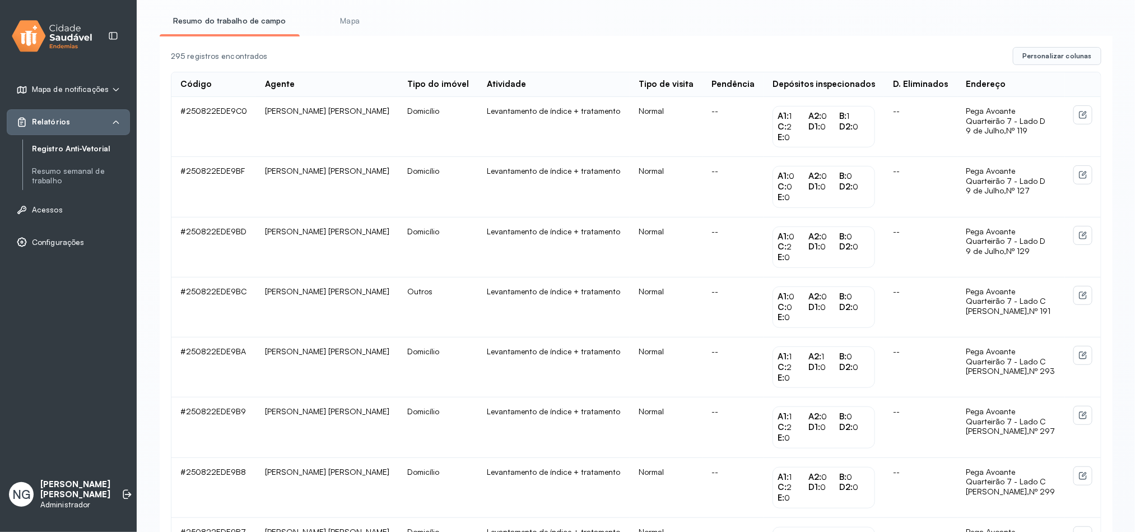
scroll to position [168, 0]
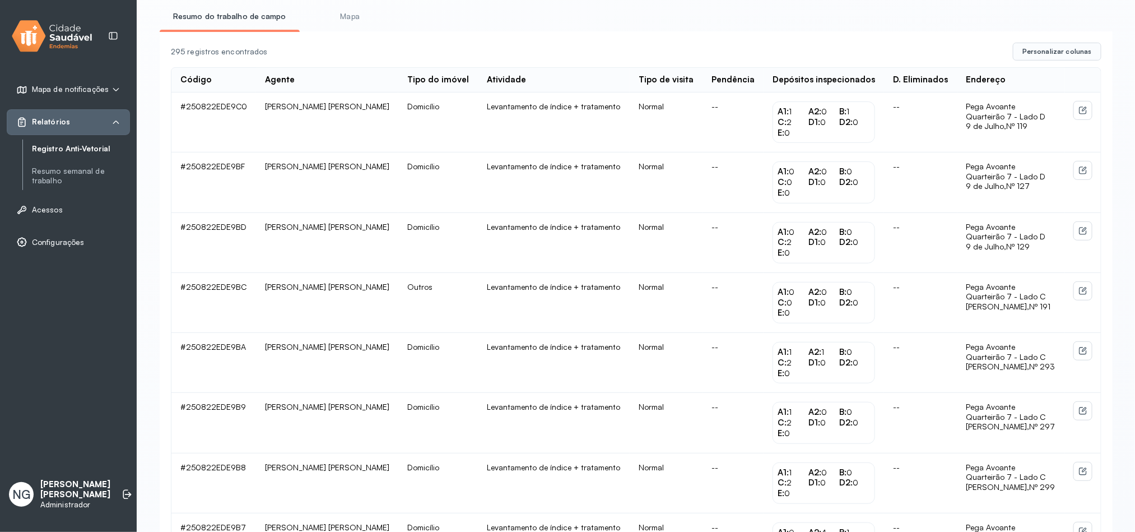
click at [966, 78] on div "Endereço" at bounding box center [986, 80] width 40 height 11
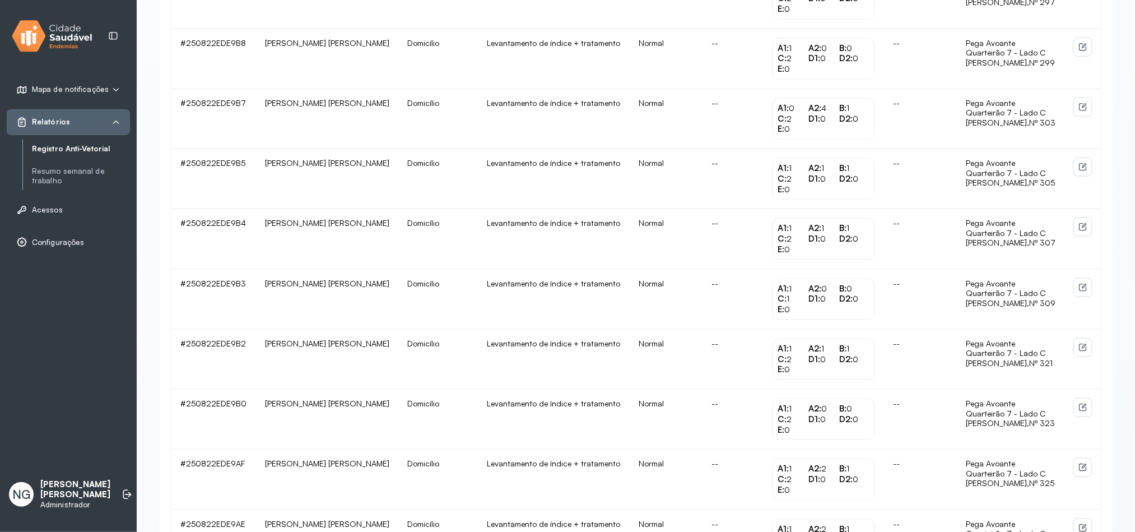
scroll to position [840, 0]
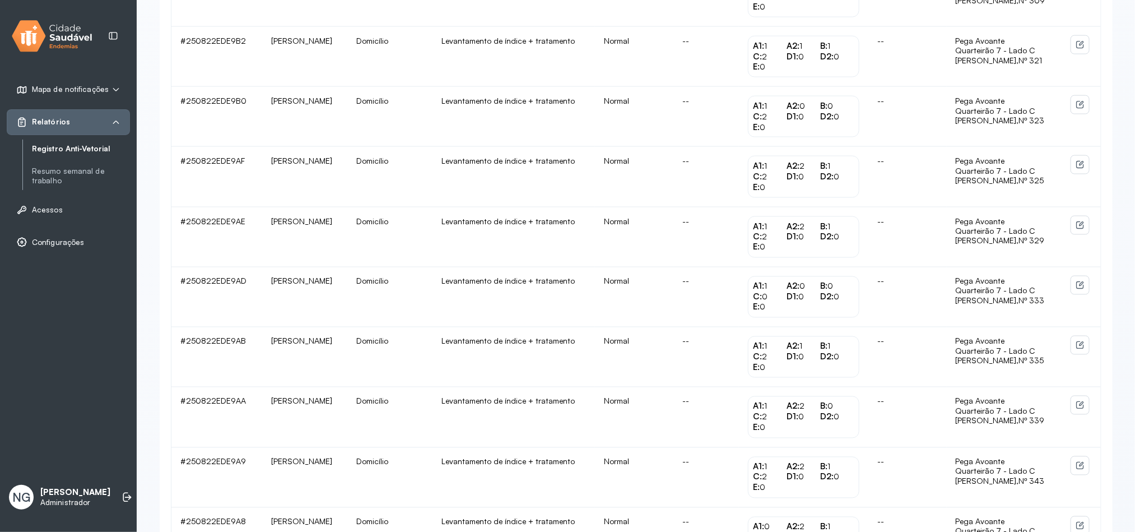
scroll to position [1014, 0]
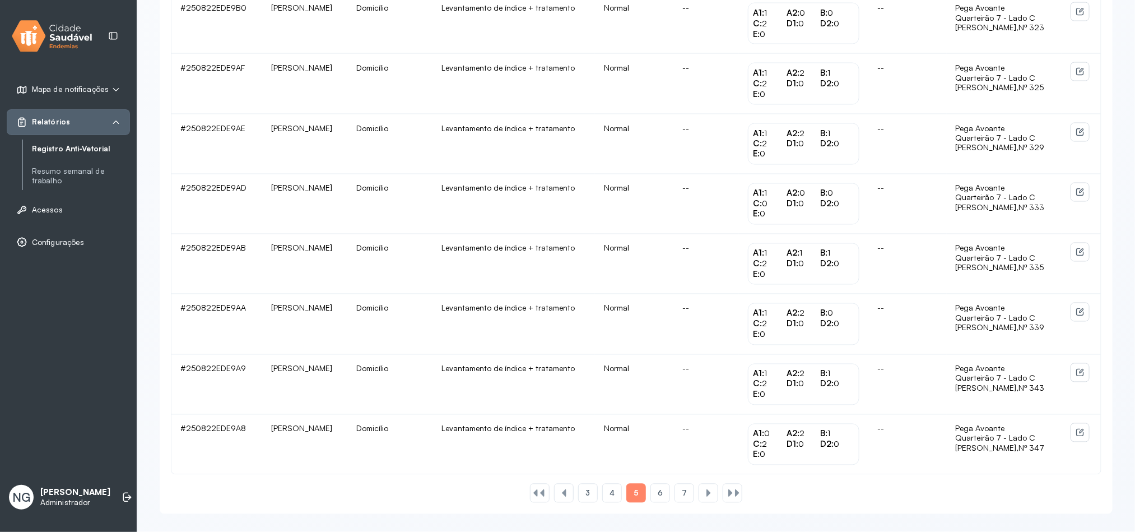
click at [1073, 387] on td at bounding box center [1081, 385] width 39 height 60
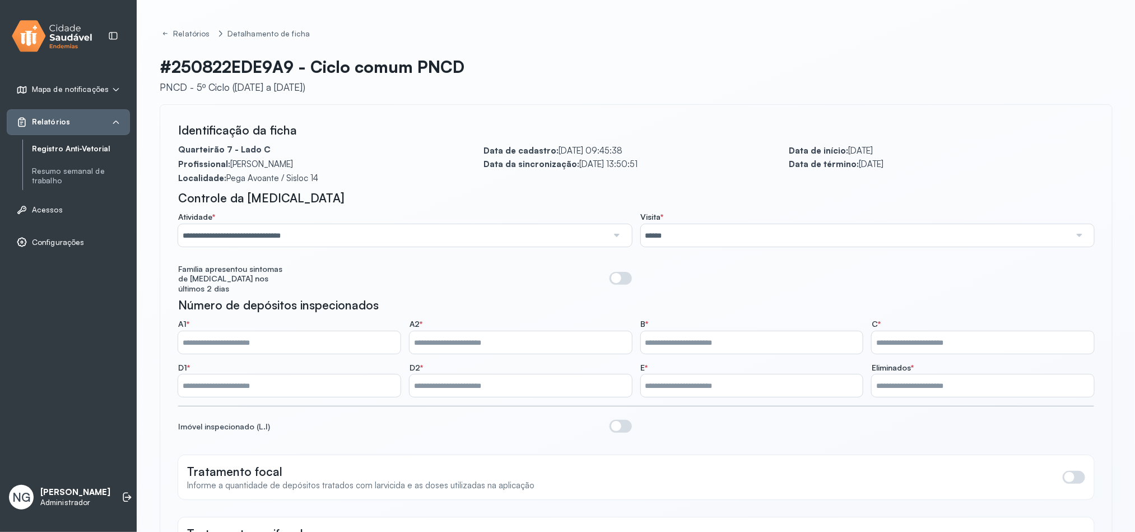
drag, startPoint x: 56, startPoint y: 26, endPoint x: 208, endPoint y: 97, distance: 168.4
click at [57, 26] on img at bounding box center [52, 36] width 81 height 36
click at [54, 40] on img at bounding box center [52, 36] width 81 height 36
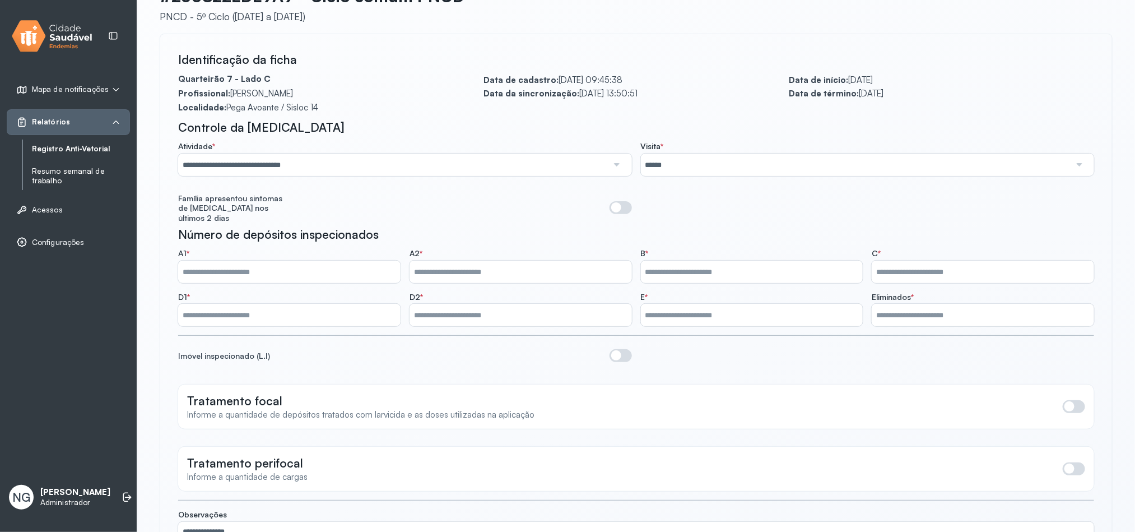
scroll to position [168, 0]
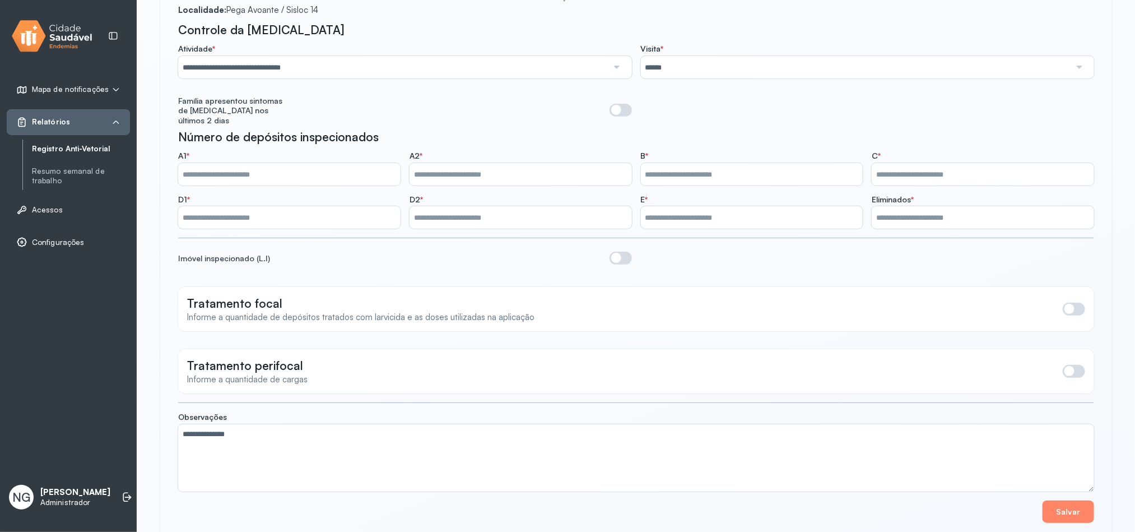
click at [24, 38] on img at bounding box center [52, 36] width 81 height 36
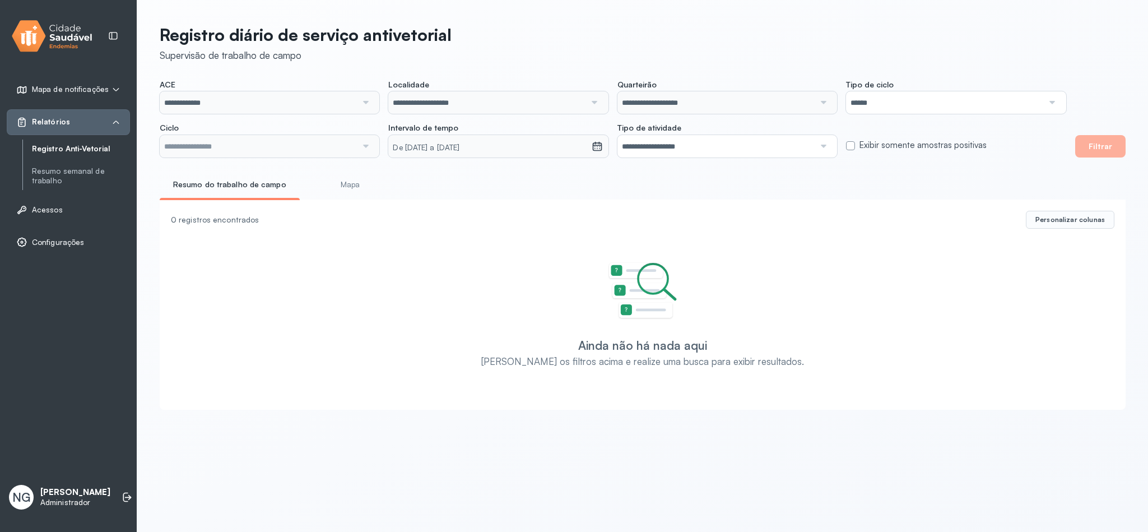
type input "**********"
click at [122, 490] on li at bounding box center [127, 497] width 25 height 25
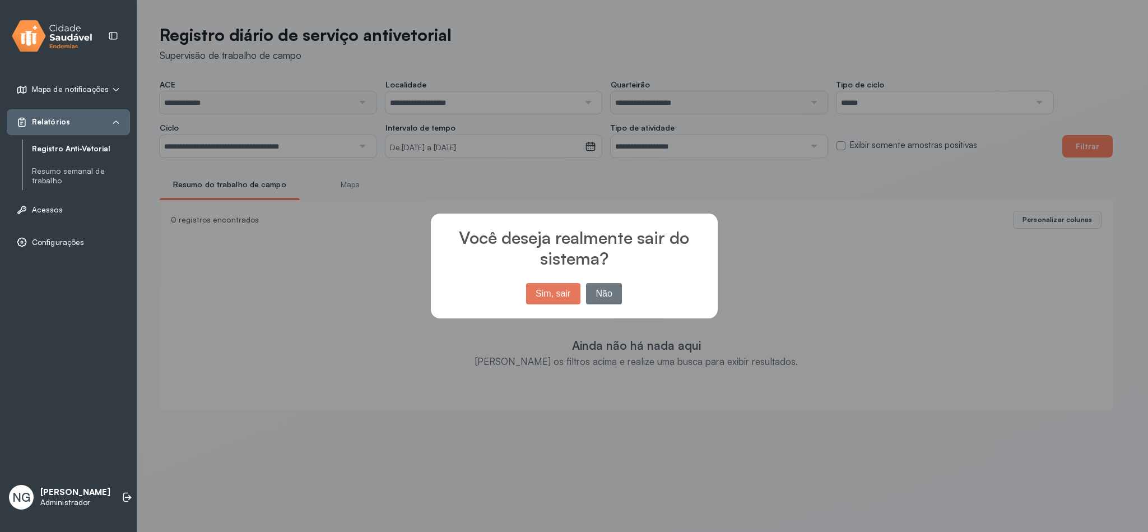
click at [555, 293] on button "Sim, sair" at bounding box center [553, 293] width 54 height 21
